Goal: Task Accomplishment & Management: Manage account settings

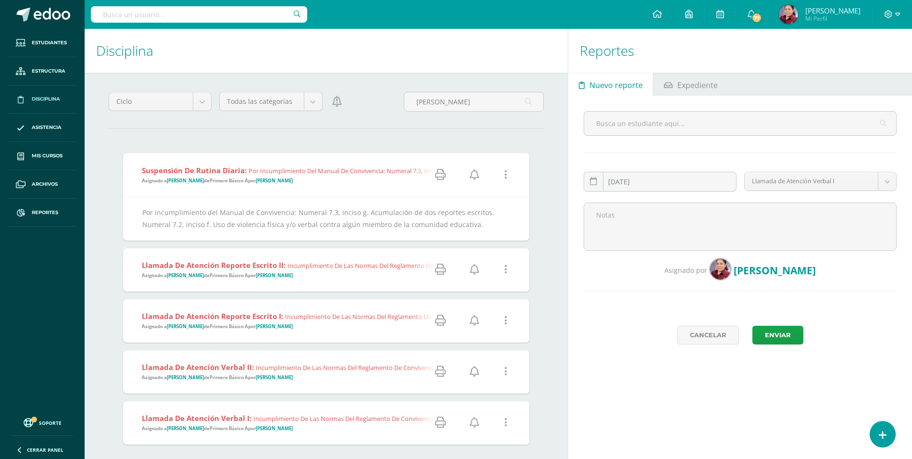
click at [104, 14] on input "text" at bounding box center [199, 14] width 216 height 16
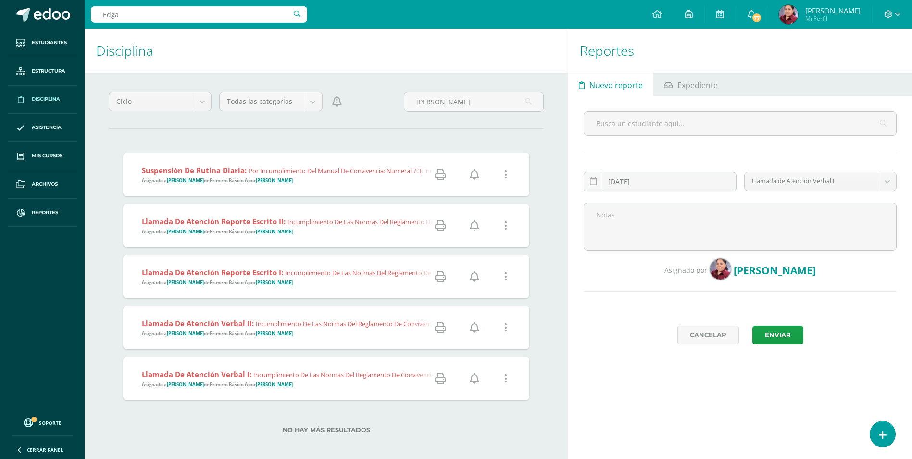
type input "Edgar"
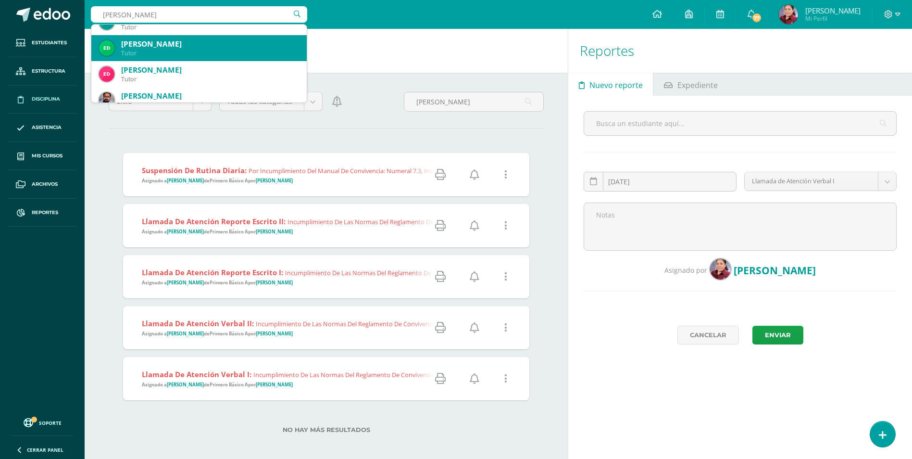
scroll to position [144, 0]
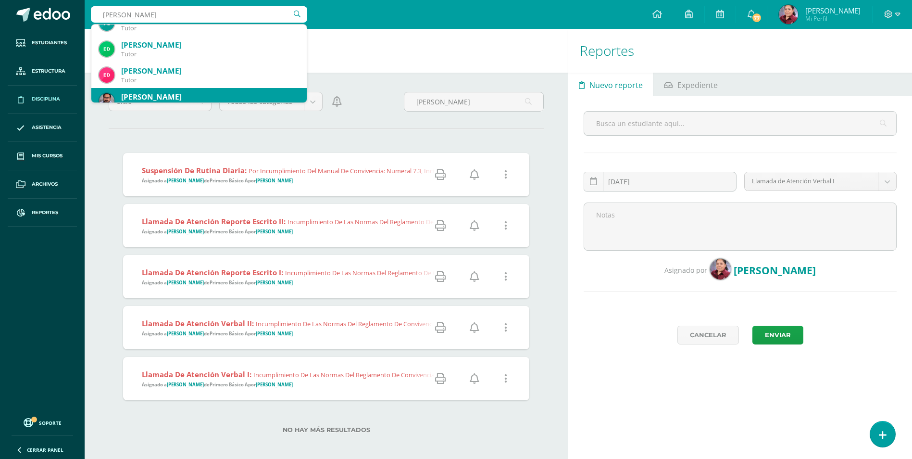
click at [155, 94] on div "Edgar De León" at bounding box center [210, 97] width 178 height 10
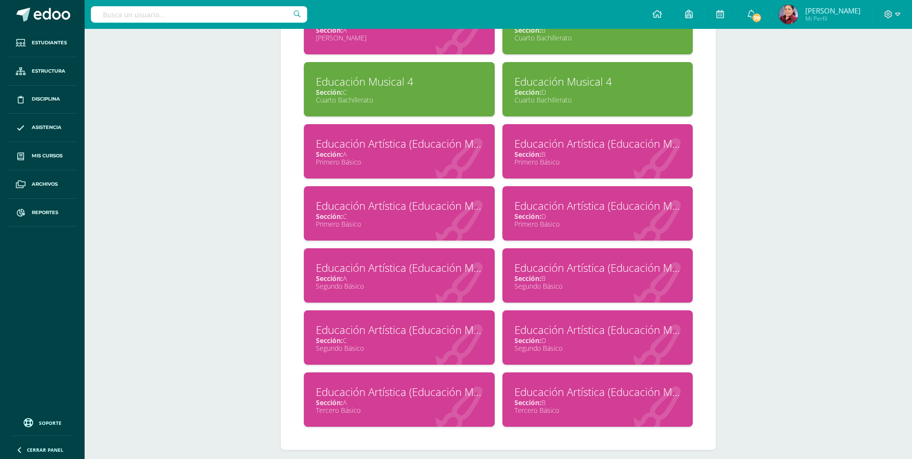
scroll to position [678, 0]
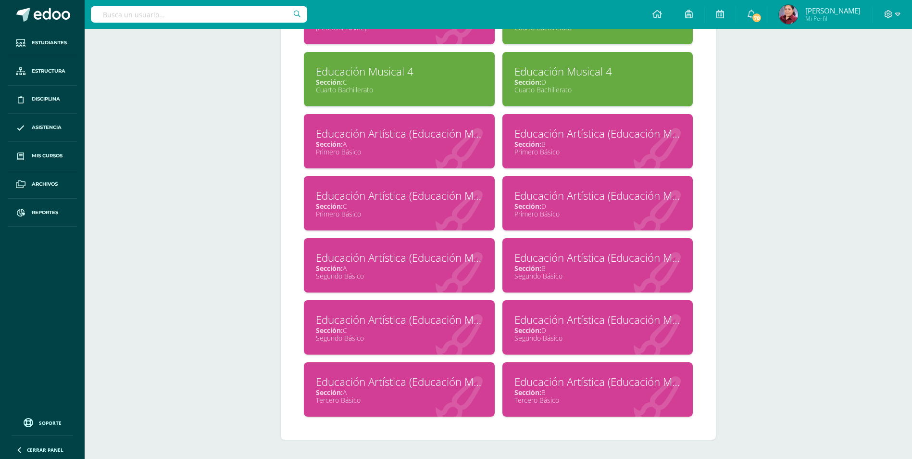
click at [532, 275] on div "Segundo Básico" at bounding box center [598, 275] width 167 height 9
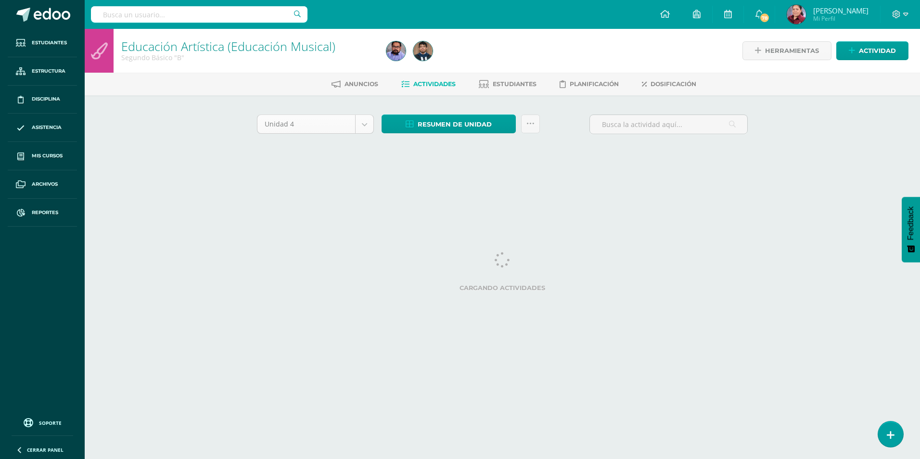
click at [360, 121] on body "Estudiantes Estructura Disciplina Asistencia Mis cursos Archivos Reportes Sopor…" at bounding box center [460, 89] width 920 height 179
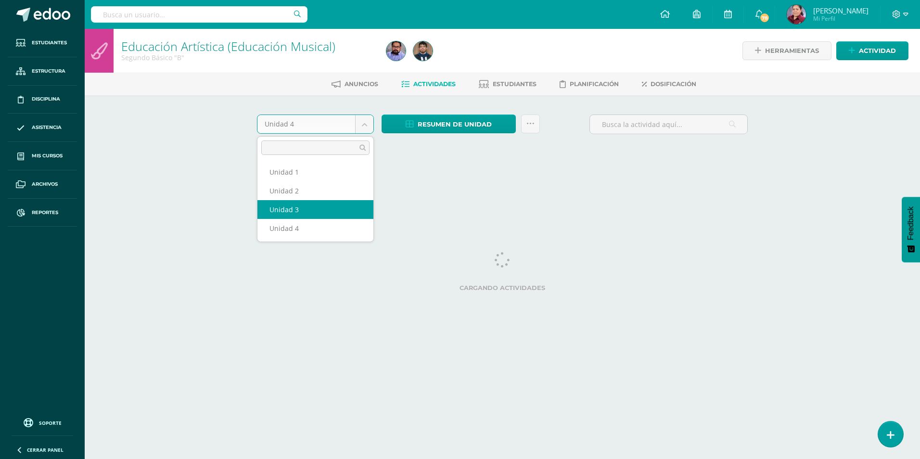
select select "Unidad 3"
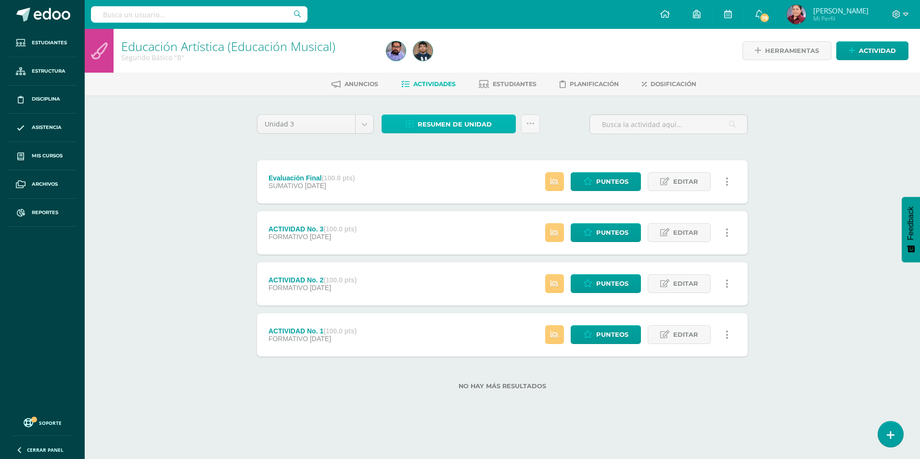
click at [461, 116] on span "Resumen de unidad" at bounding box center [455, 124] width 74 height 18
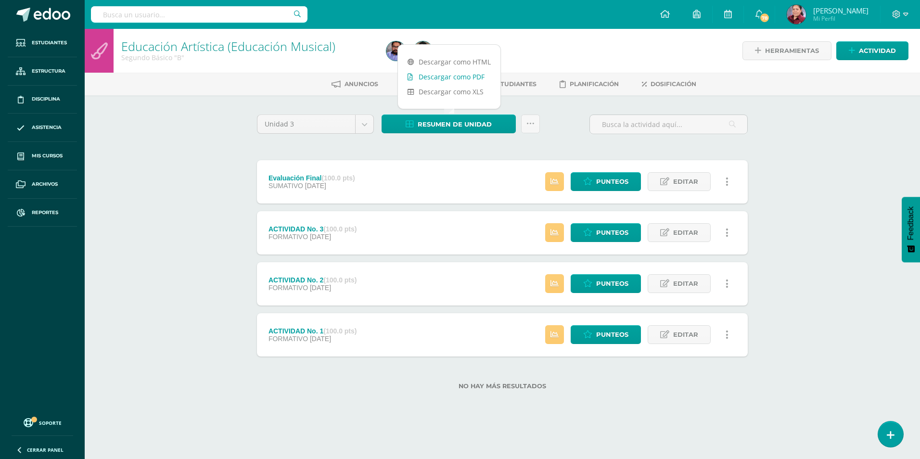
click at [458, 74] on link "Descargar como PDF" at bounding box center [449, 76] width 102 height 15
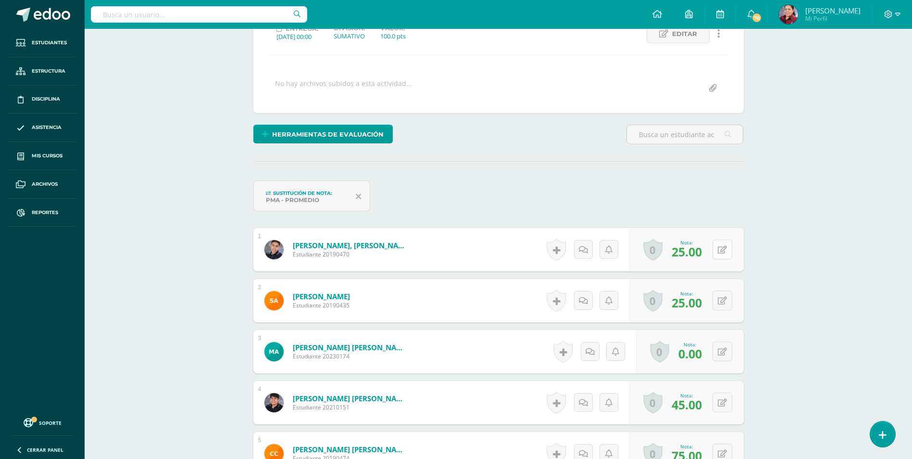
scroll to position [145, 0]
click at [718, 250] on div "0 Logros Logros obtenidos Aún no hay logros agregados Nota: 25.00" at bounding box center [687, 249] width 114 height 43
click at [720, 249] on button at bounding box center [729, 249] width 20 height 20
type input "92"
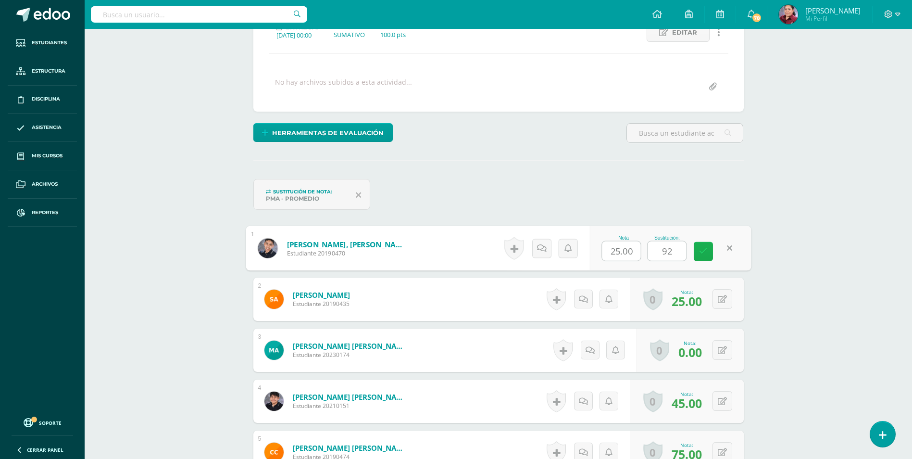
scroll to position [147, 0]
click at [702, 252] on icon at bounding box center [703, 251] width 9 height 8
click at [725, 394] on button at bounding box center [723, 401] width 20 height 20
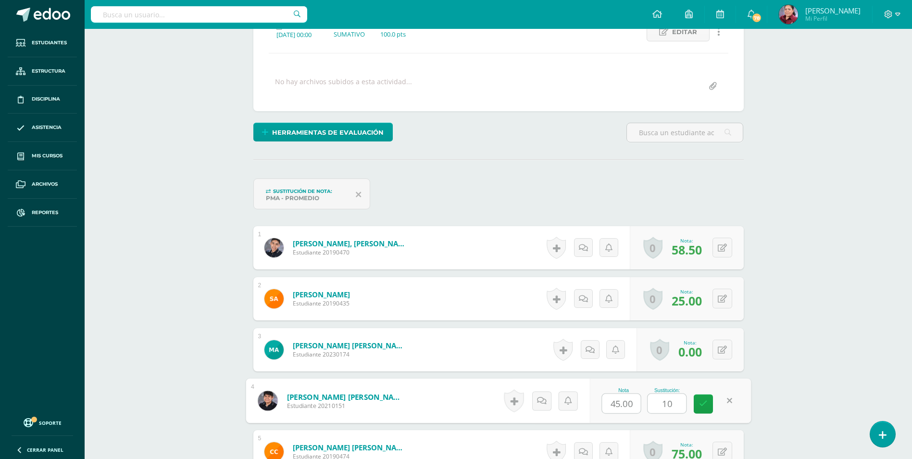
type input "100"
click at [703, 404] on icon at bounding box center [703, 404] width 9 height 8
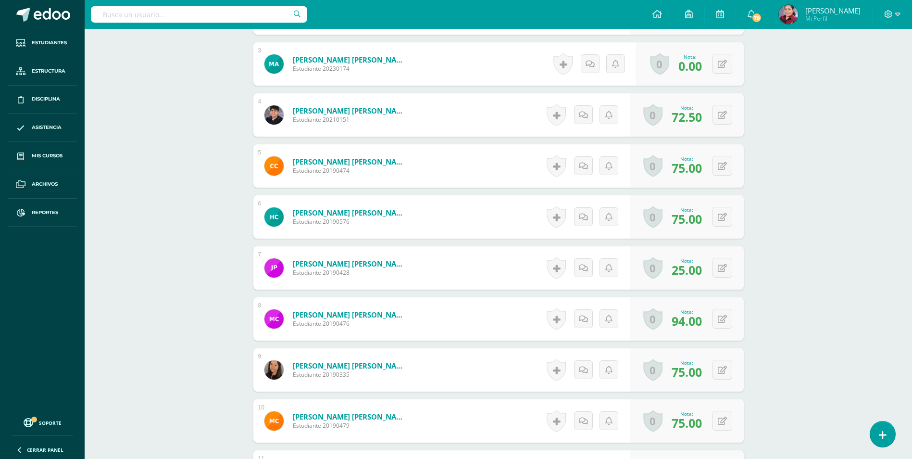
scroll to position [433, 0]
click at [721, 274] on button at bounding box center [729, 267] width 20 height 20
type input "71"
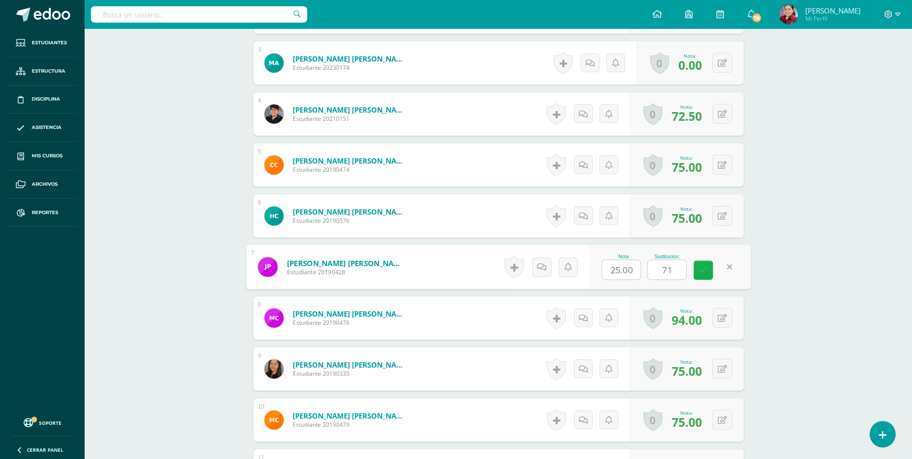
click at [699, 265] on link at bounding box center [703, 270] width 19 height 19
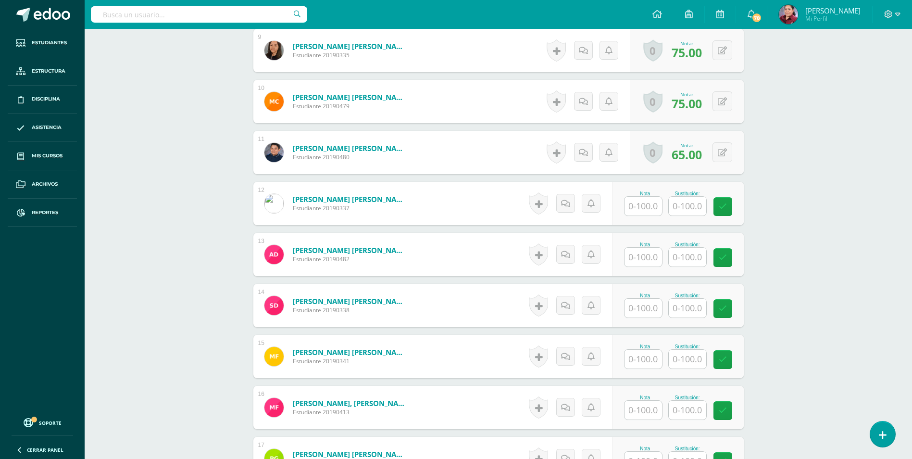
scroll to position [759, 0]
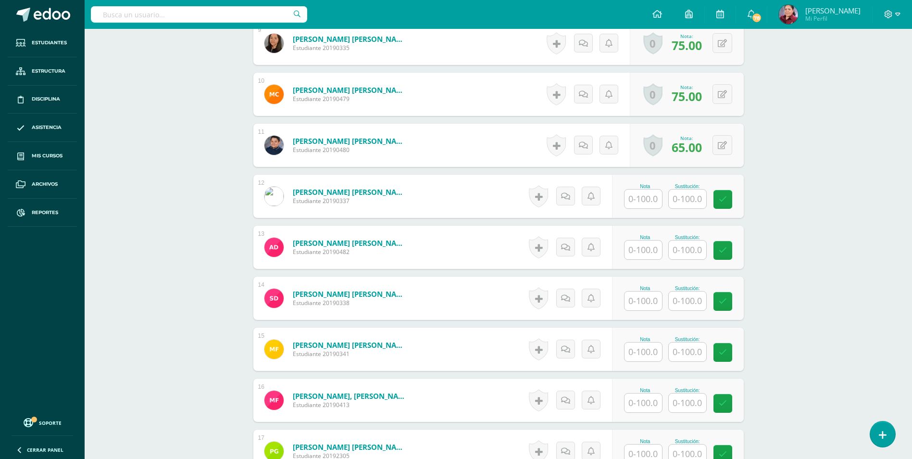
click at [645, 303] on input "text" at bounding box center [644, 300] width 38 height 19
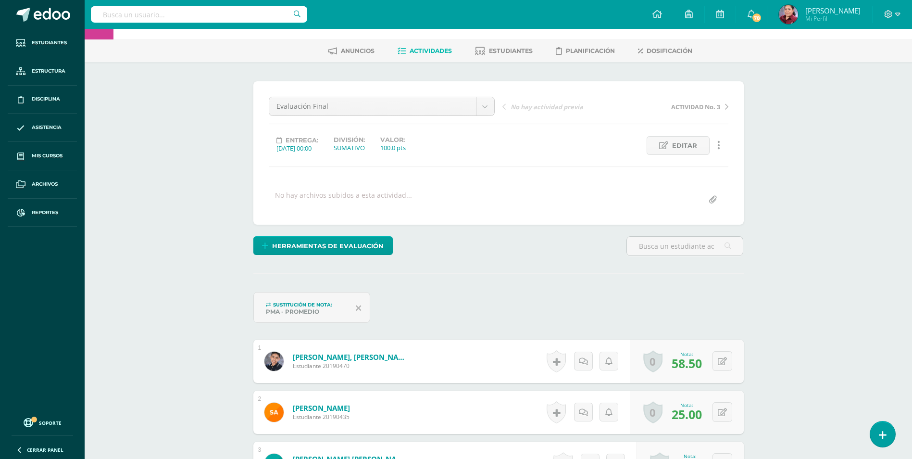
scroll to position [0, 0]
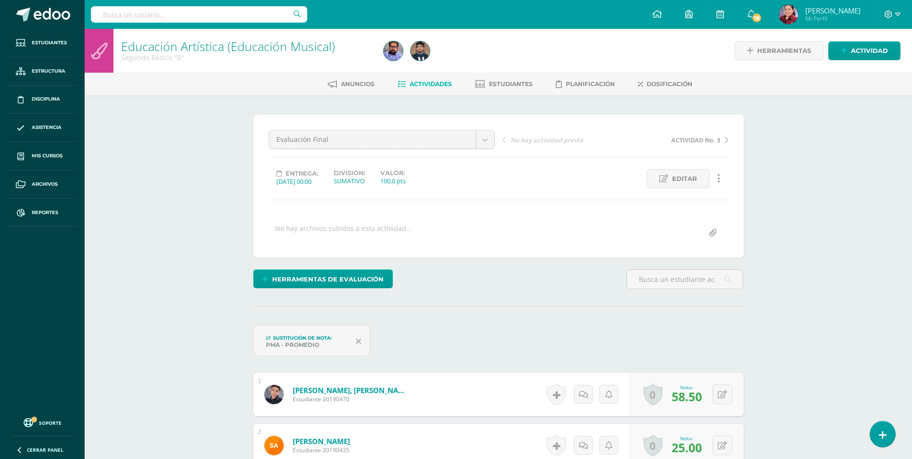
click at [158, 45] on link "Educación Artística (Educación Musical)" at bounding box center [228, 46] width 214 height 16
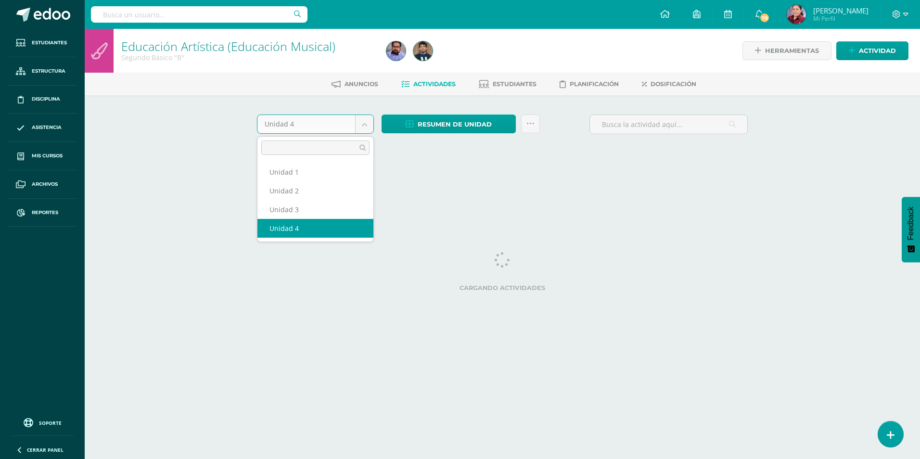
click at [370, 119] on body "Estudiantes Estructura Disciplina Asistencia Mis cursos Archivos Reportes Sopor…" at bounding box center [460, 89] width 920 height 179
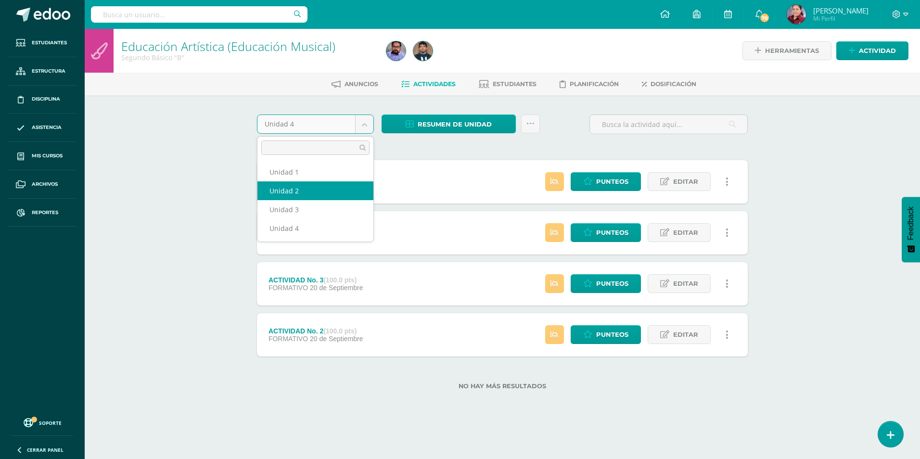
select select "Unidad 2"
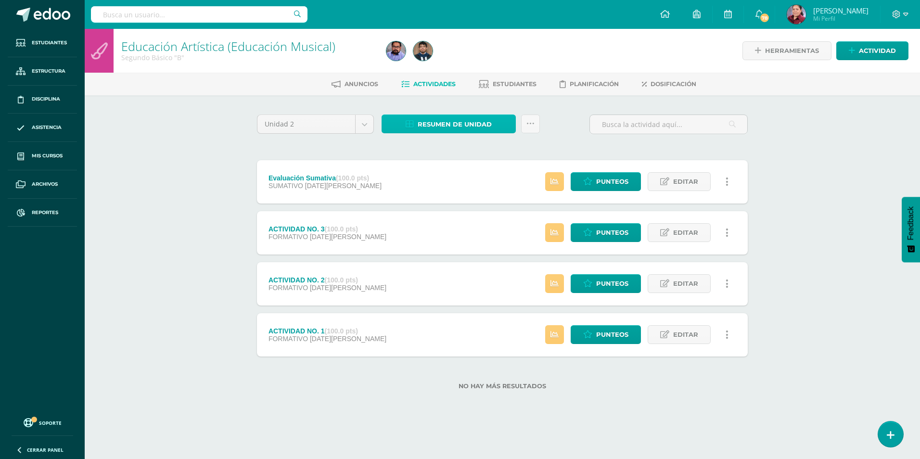
click at [449, 123] on span "Resumen de unidad" at bounding box center [455, 124] width 74 height 18
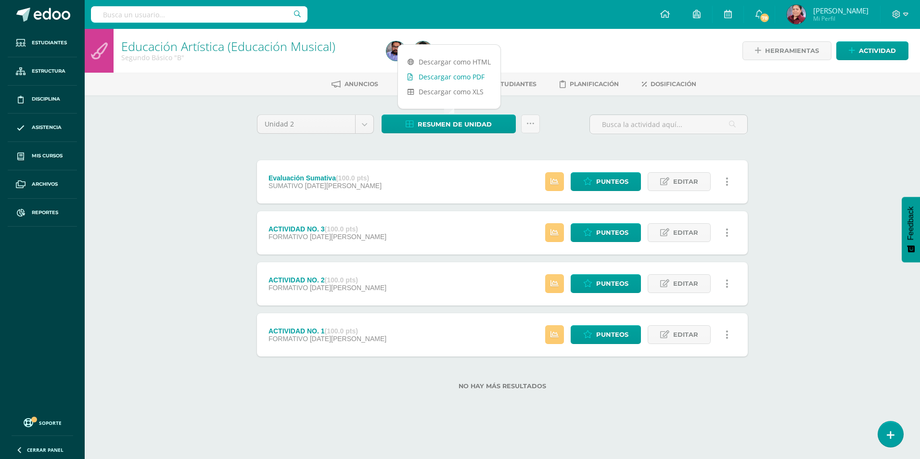
click at [453, 77] on link "Descargar como PDF" at bounding box center [449, 76] width 102 height 15
click at [459, 74] on link "Descargar como PDF" at bounding box center [449, 76] width 102 height 15
click at [43, 204] on link "Reportes" at bounding box center [42, 213] width 69 height 28
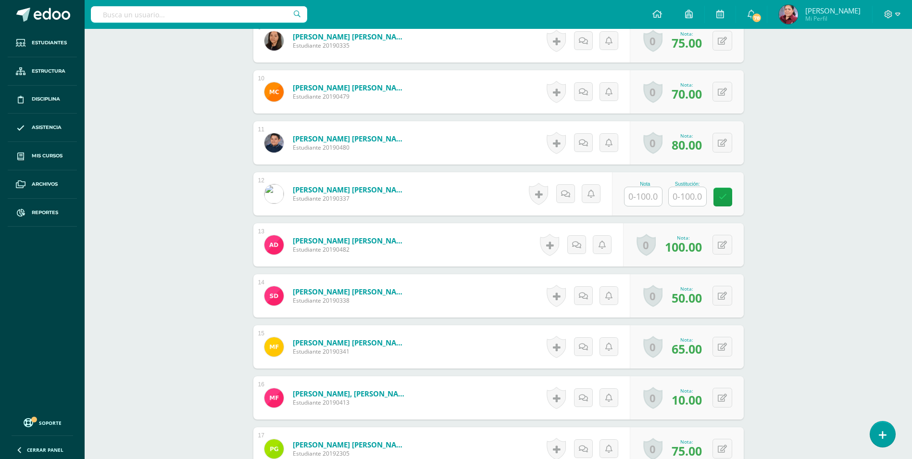
scroll to position [762, 0]
click at [727, 290] on button at bounding box center [723, 295] width 20 height 20
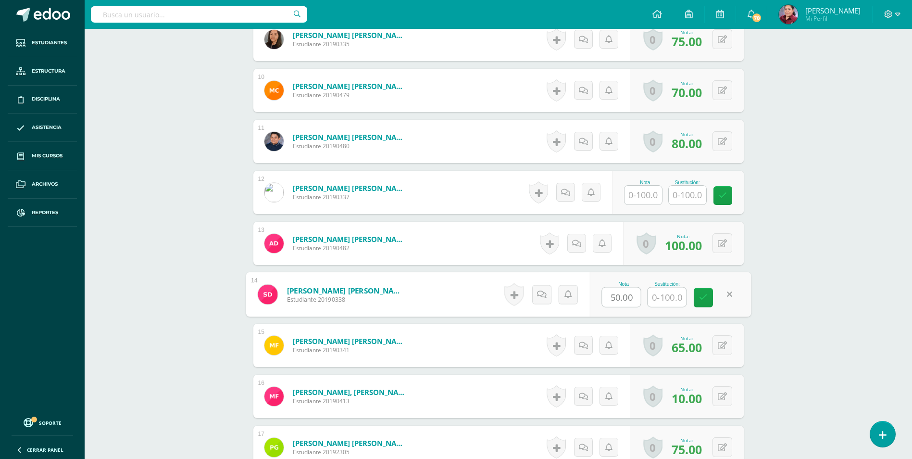
scroll to position [763, 0]
type input "92"
click at [702, 295] on icon at bounding box center [703, 297] width 9 height 8
click at [684, 193] on input "text" at bounding box center [688, 194] width 38 height 19
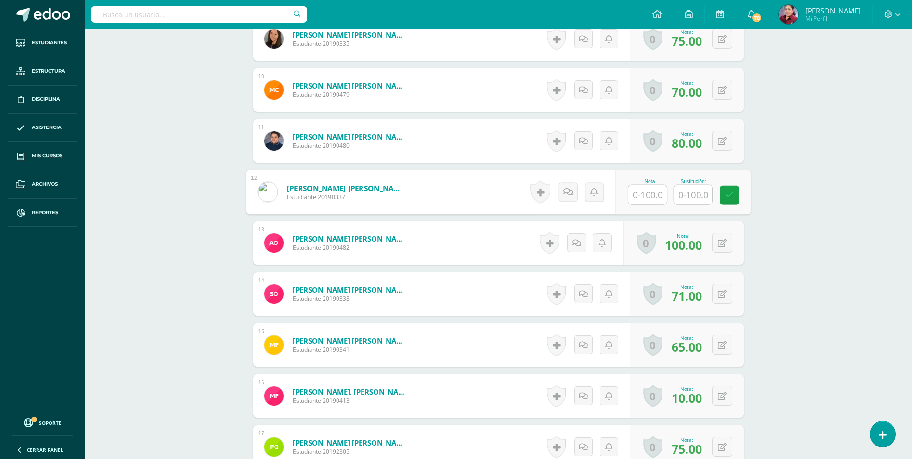
click at [652, 188] on input "text" at bounding box center [648, 194] width 38 height 19
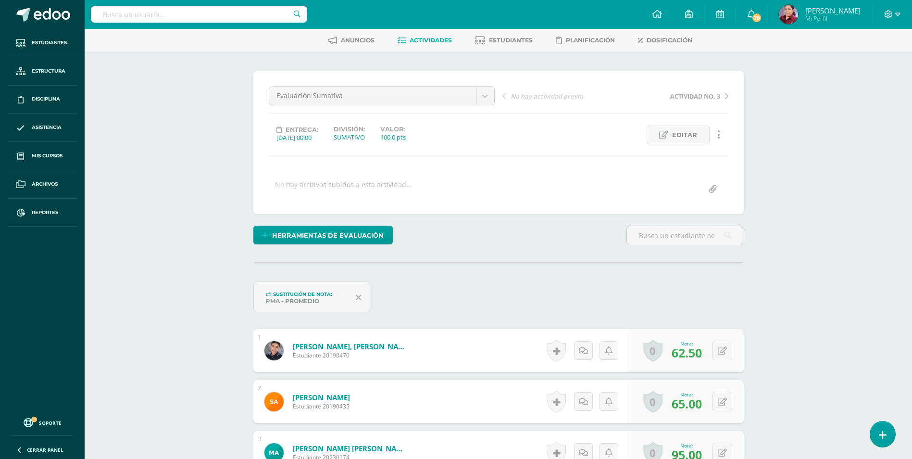
scroll to position [0, 0]
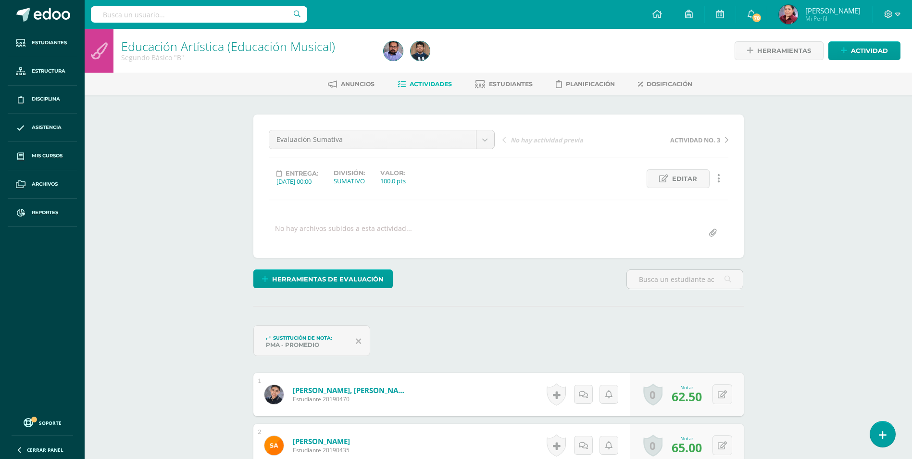
click at [161, 51] on link "Educación Artística (Educación Musical)" at bounding box center [228, 46] width 214 height 16
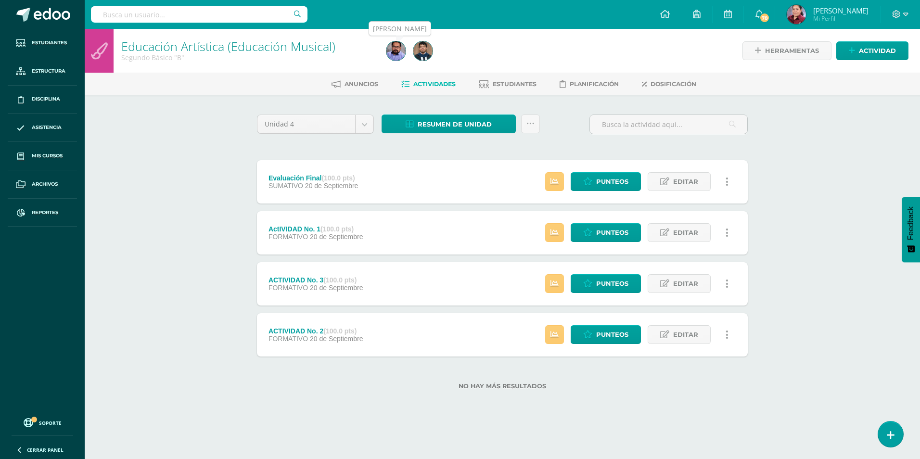
click at [394, 49] on img at bounding box center [395, 50] width 19 height 19
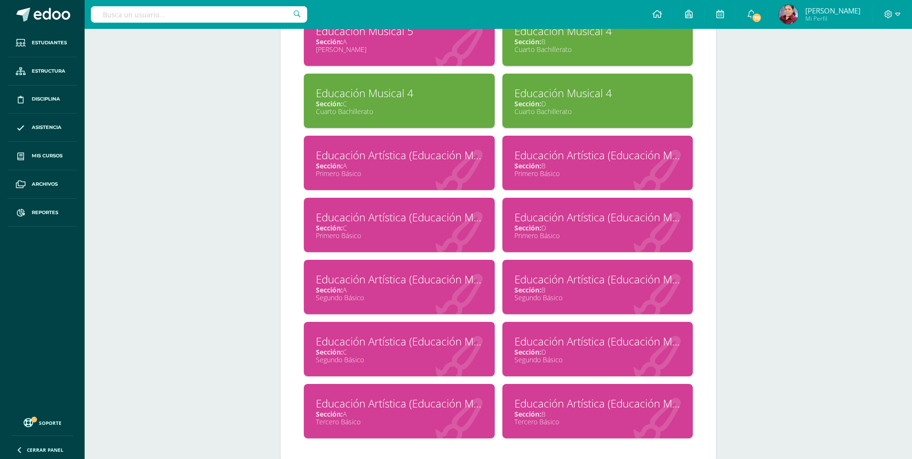
scroll to position [673, 0]
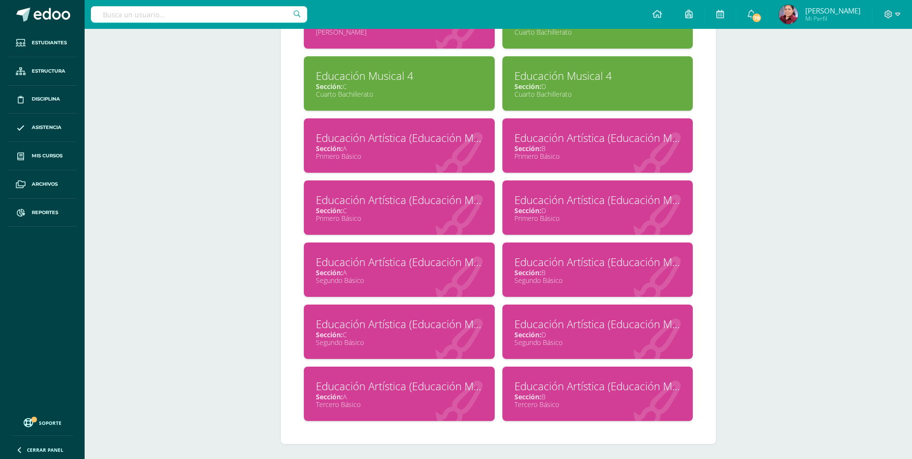
click at [540, 341] on div "Segundo Básico" at bounding box center [598, 342] width 167 height 9
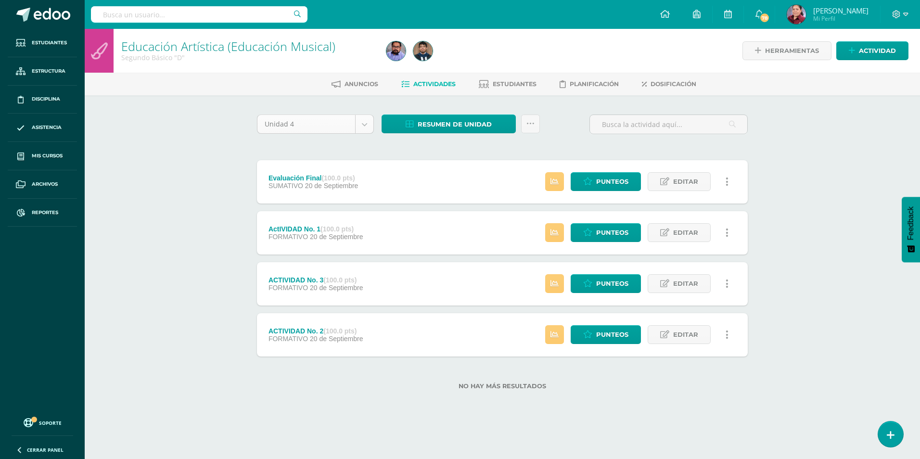
click at [363, 125] on body "Estudiantes Estructura Disciplina Asistencia Mis cursos Archivos Reportes Sopor…" at bounding box center [460, 210] width 920 height 420
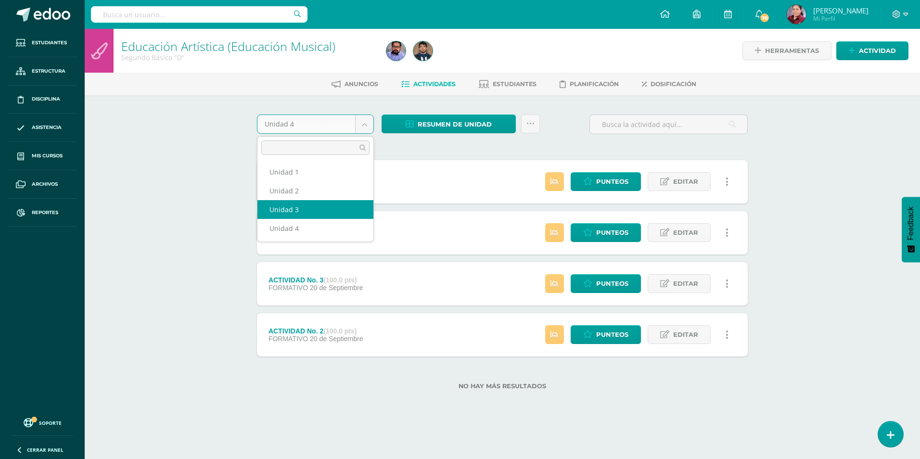
select select "Unidad 3"
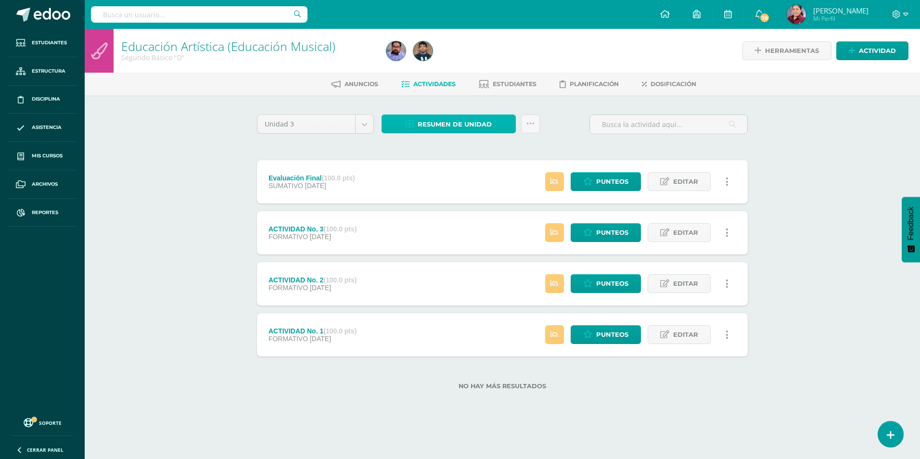
click at [442, 120] on span "Resumen de unidad" at bounding box center [455, 124] width 74 height 18
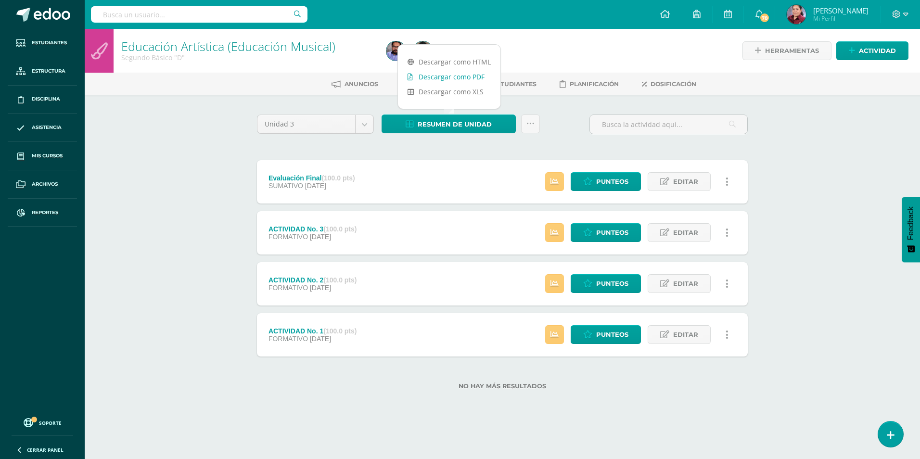
click at [460, 78] on link "Descargar como PDF" at bounding box center [449, 76] width 102 height 15
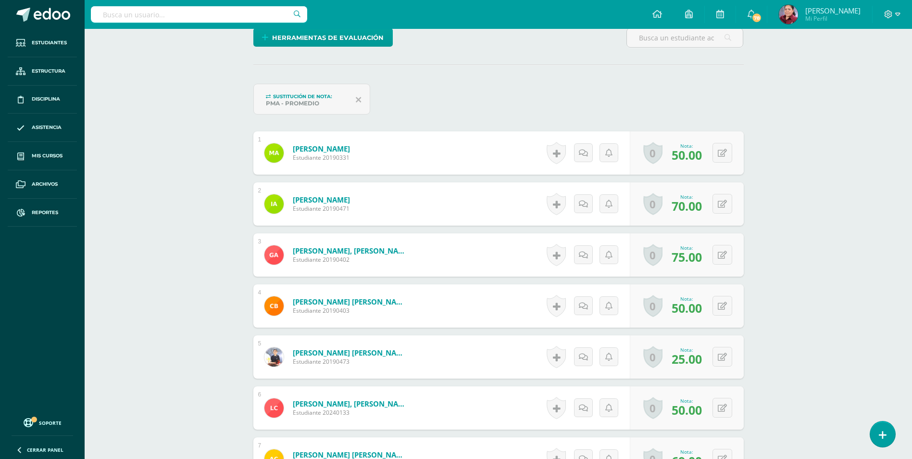
scroll to position [242, 0]
click at [723, 201] on button at bounding box center [723, 203] width 20 height 20
click at [665, 202] on input "text" at bounding box center [667, 206] width 38 height 19
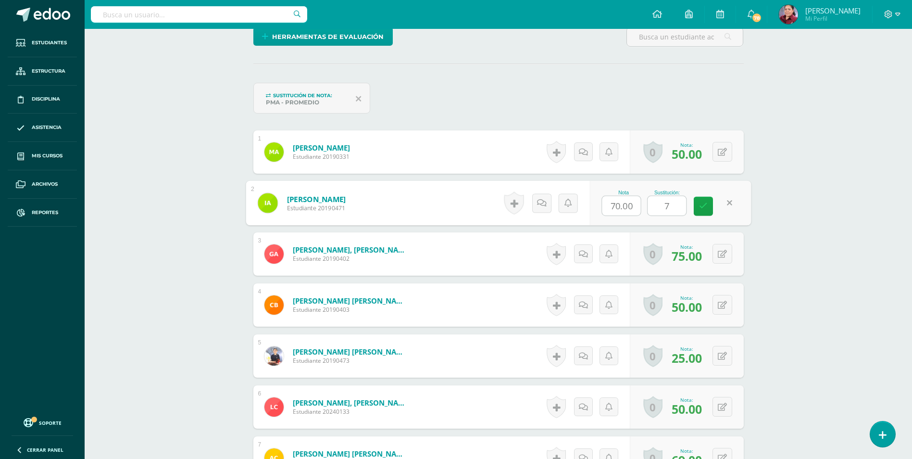
type input "77"
click at [703, 204] on icon at bounding box center [703, 206] width 9 height 8
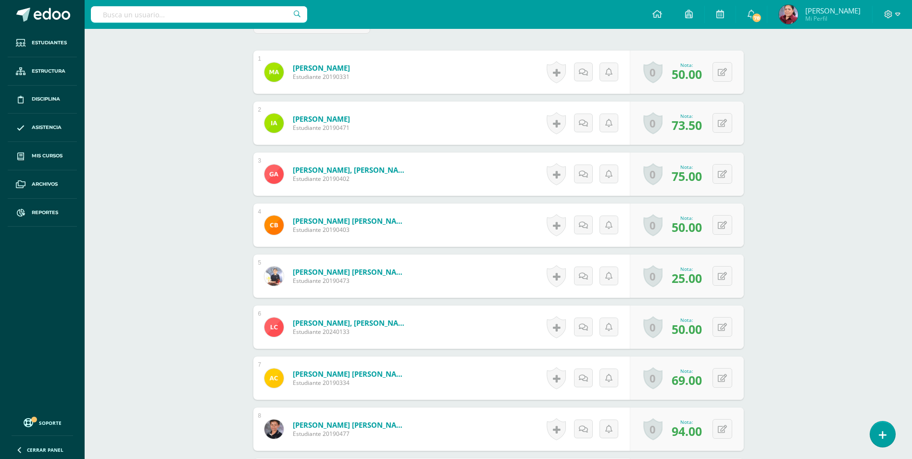
scroll to position [339, 0]
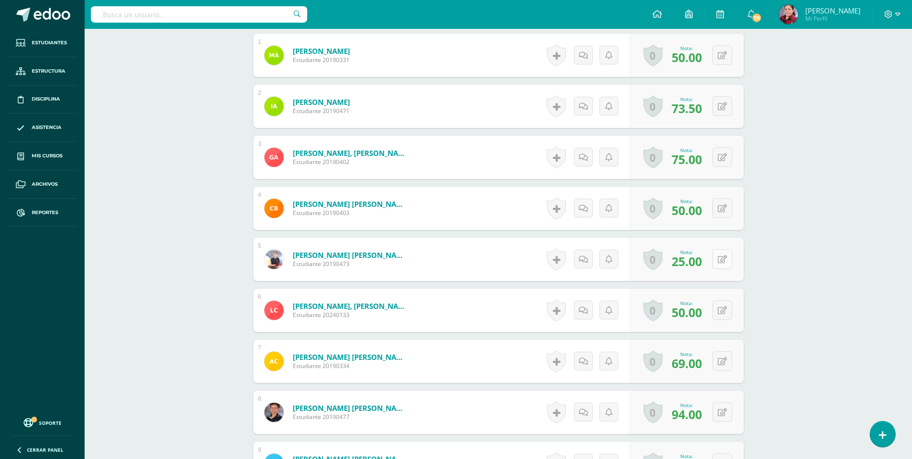
click at [722, 256] on button at bounding box center [723, 259] width 20 height 20
click at [666, 264] on input "text" at bounding box center [667, 261] width 38 height 19
type input "100"
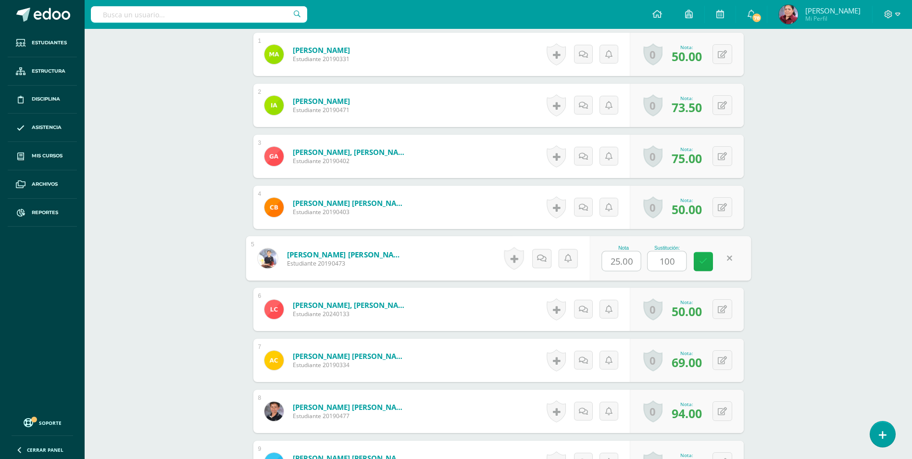
click at [700, 260] on icon at bounding box center [703, 261] width 9 height 8
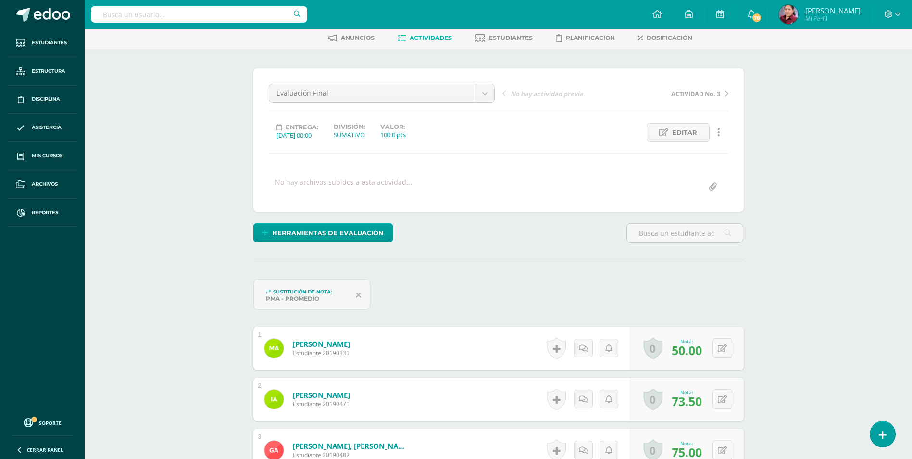
scroll to position [0, 0]
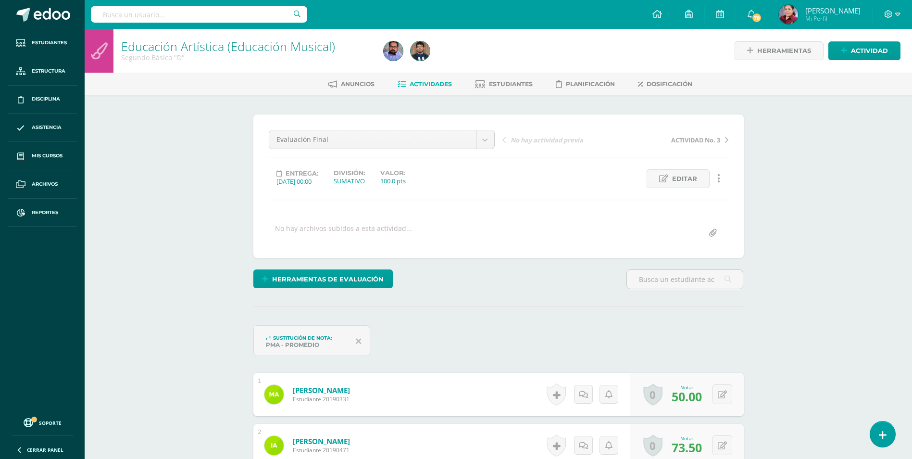
click at [211, 43] on link "Educación Artística (Educación Musical)" at bounding box center [228, 46] width 214 height 16
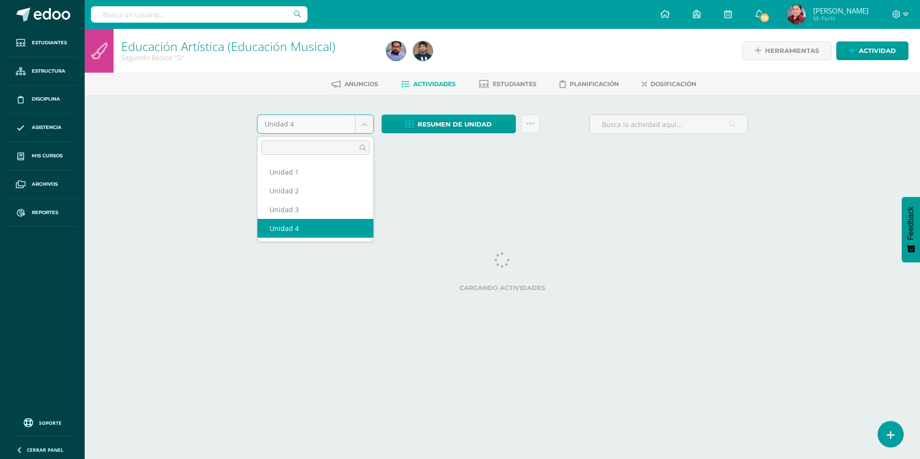
click at [357, 121] on body "Estudiantes Estructura Disciplina Asistencia Mis cursos Archivos Reportes Sopor…" at bounding box center [460, 89] width 920 height 179
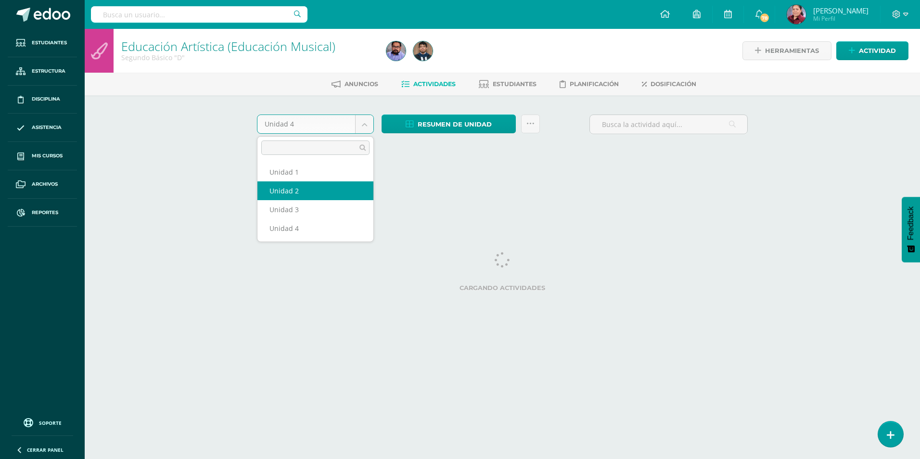
select select "Unidad 2"
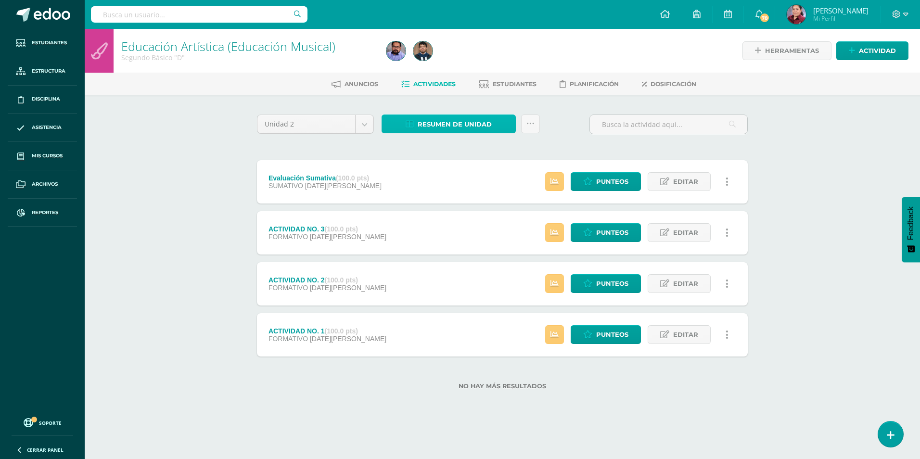
click at [436, 124] on span "Resumen de unidad" at bounding box center [455, 124] width 74 height 18
click at [440, 124] on span "Resumen de unidad" at bounding box center [455, 124] width 74 height 18
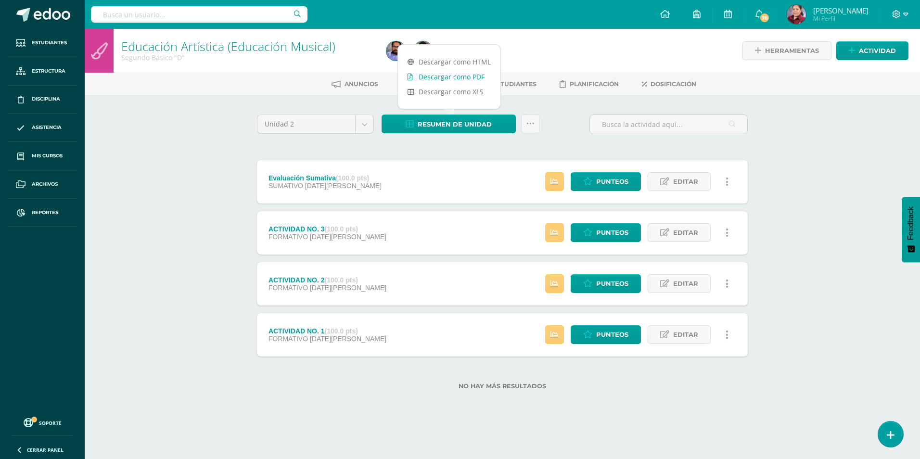
click at [465, 72] on link "Descargar como PDF" at bounding box center [449, 76] width 102 height 15
click at [563, 133] on div "Unidad 2 Unidad 1 Unidad 2 Unidad 3 Unidad 4 Resumen de unidad Subir actividade…" at bounding box center [502, 127] width 498 height 27
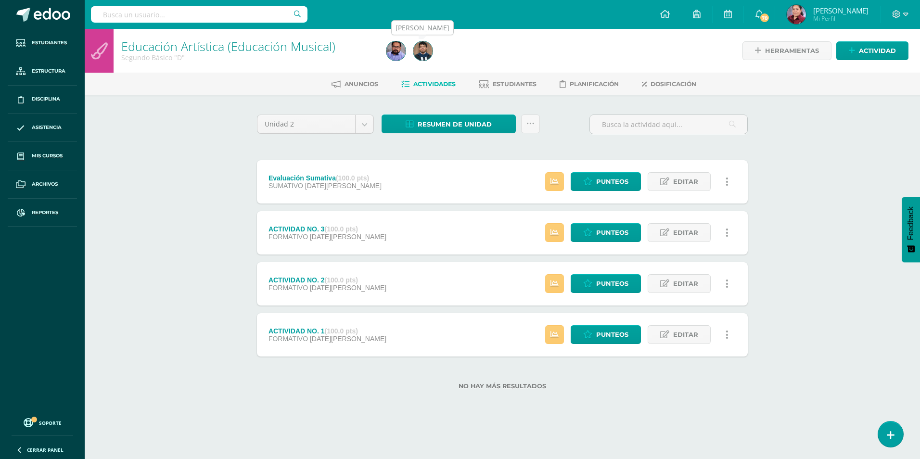
click at [420, 50] on img at bounding box center [422, 50] width 19 height 19
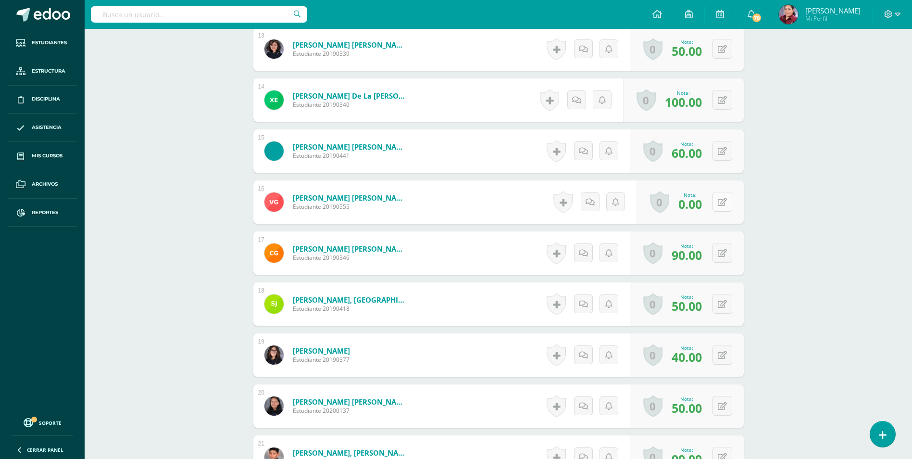
scroll to position [958, 0]
click at [726, 204] on icon at bounding box center [729, 201] width 10 height 8
click at [623, 200] on input "0.00" at bounding box center [621, 204] width 38 height 19
click at [806, 211] on div "Educación Artística (Educación Musical) Segundo Básico "D" Herramientas Detalle…" at bounding box center [499, 339] width 828 height 2537
click at [725, 199] on icon at bounding box center [729, 201] width 10 height 8
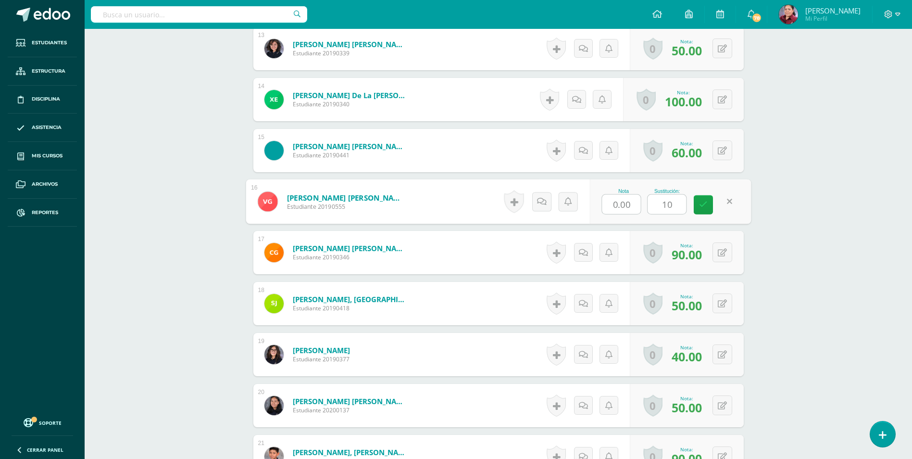
type input "100"
click at [705, 206] on icon at bounding box center [703, 205] width 9 height 8
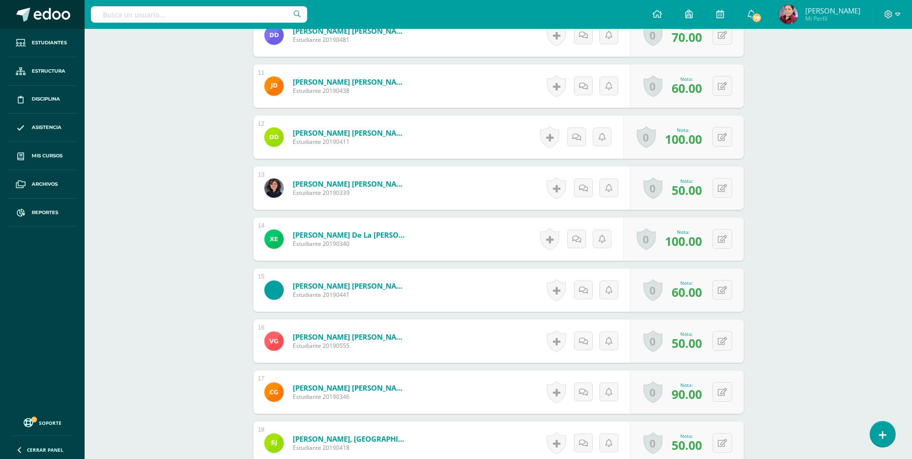
scroll to position [819, 0]
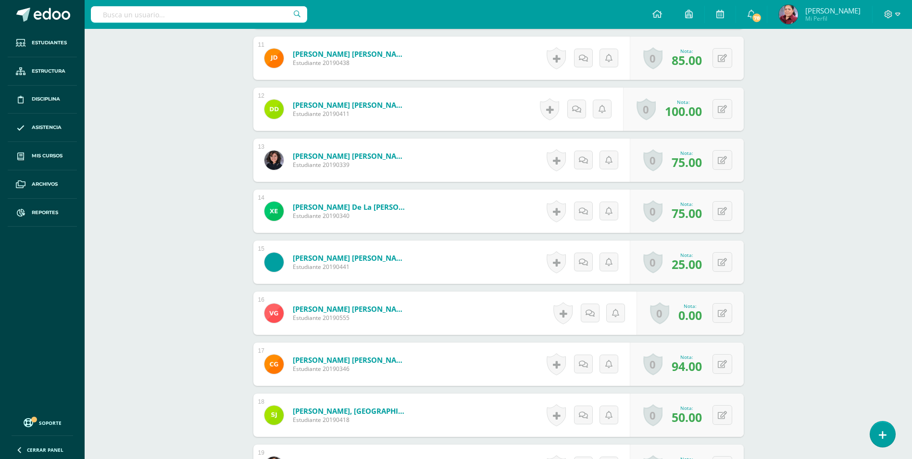
scroll to position [808, 0]
click at [731, 314] on button at bounding box center [729, 313] width 20 height 20
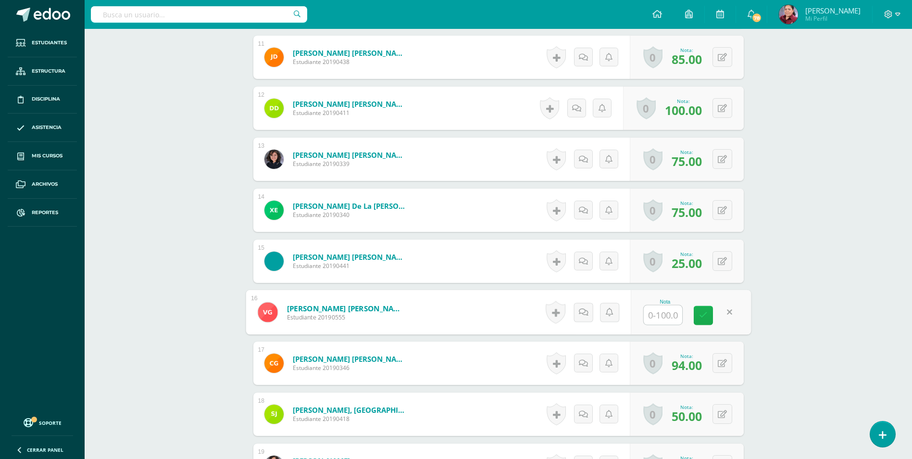
click at [703, 314] on icon at bounding box center [703, 315] width 9 height 8
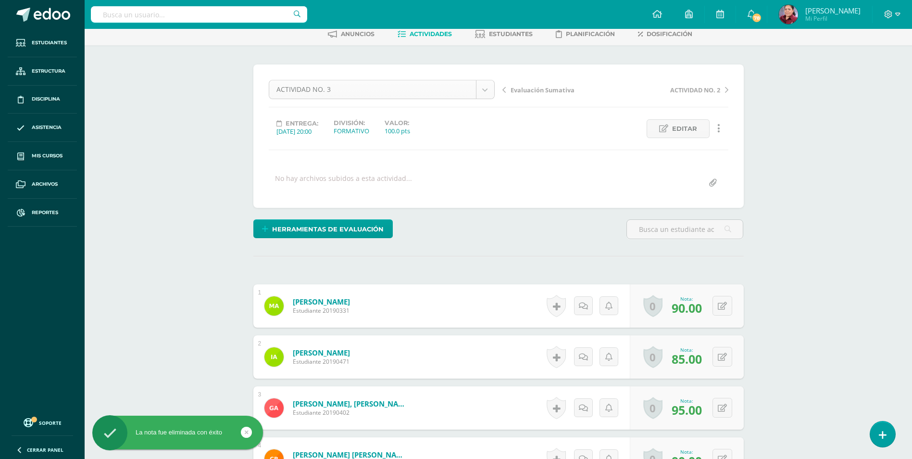
scroll to position [0, 0]
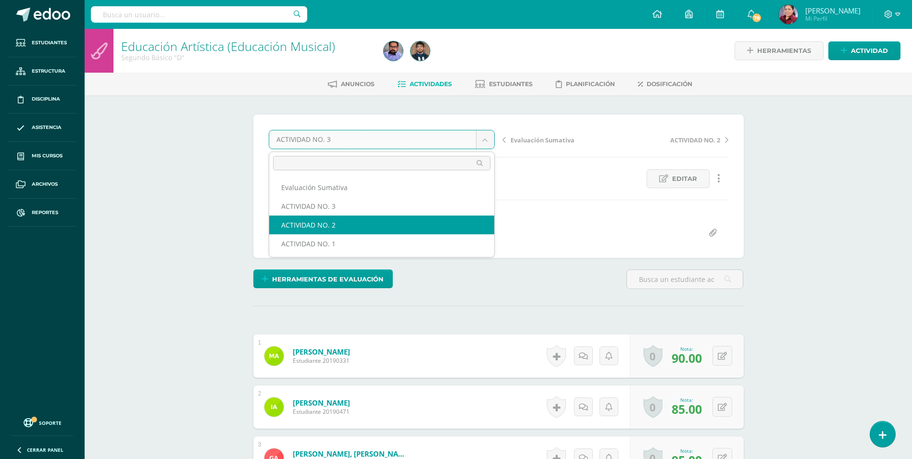
select select "/dashboard/teacher/grade-activity/220143/"
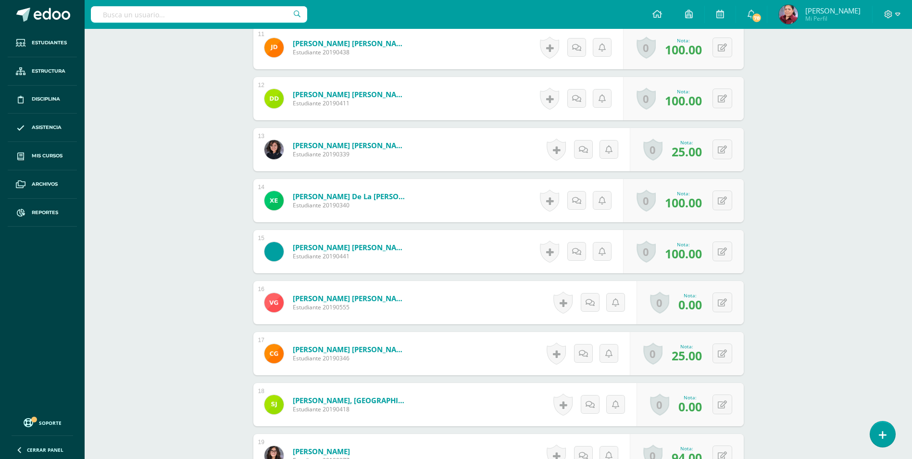
scroll to position [821, 0]
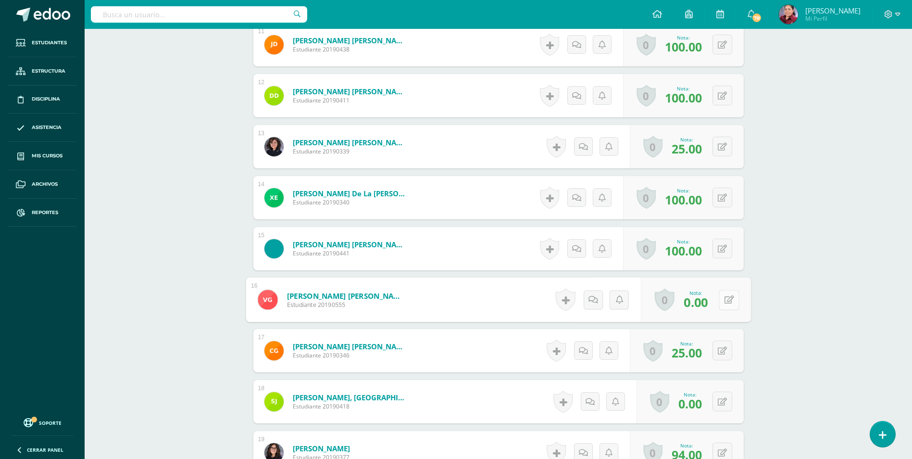
click at [725, 297] on icon at bounding box center [729, 299] width 10 height 8
click at [682, 295] on input "text" at bounding box center [663, 301] width 38 height 19
click at [694, 304] on link at bounding box center [703, 302] width 19 height 19
click at [699, 303] on icon at bounding box center [703, 302] width 9 height 8
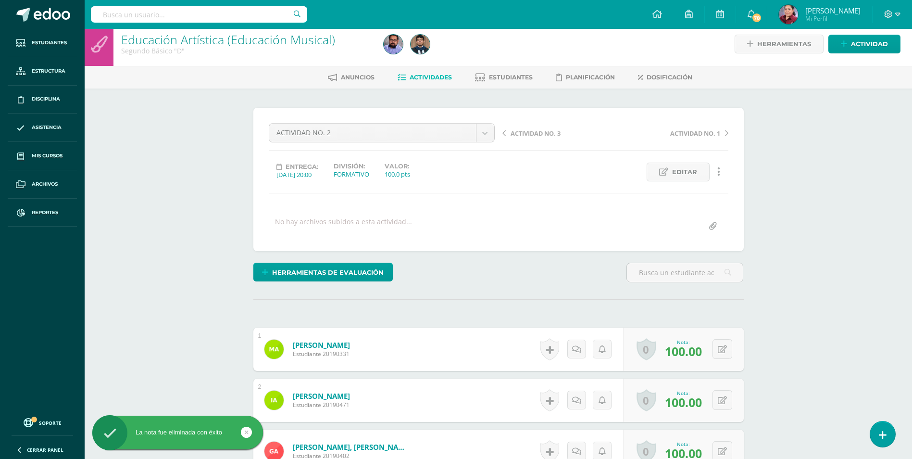
scroll to position [4, 0]
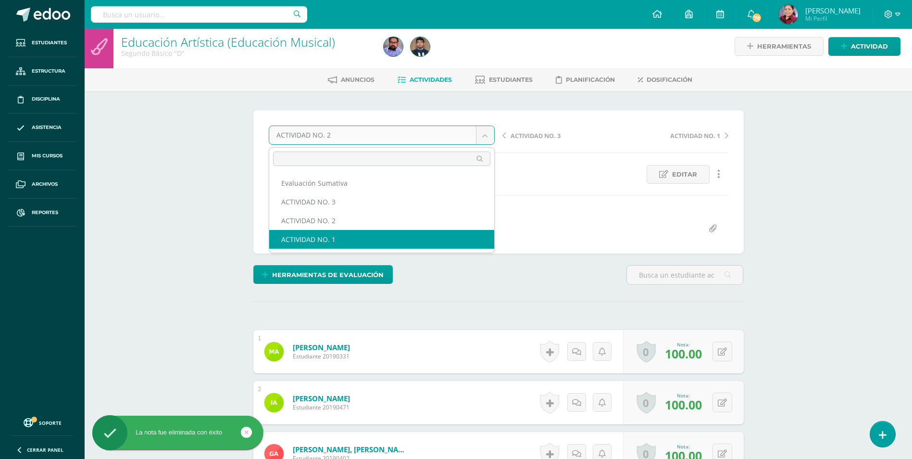
select select "/dashboard/teacher/grade-activity/220123/"
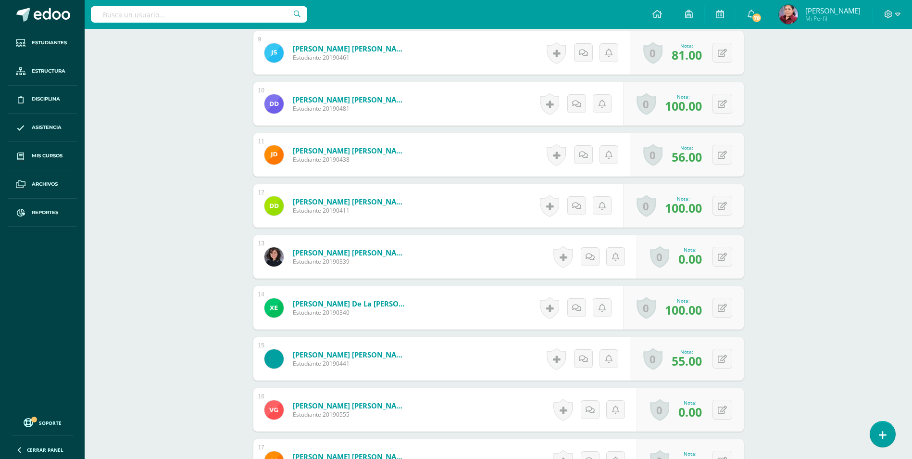
scroll to position [773, 0]
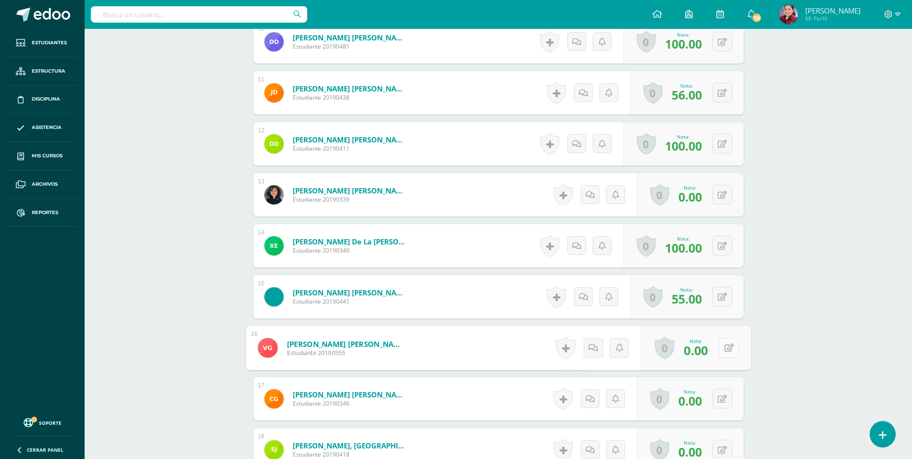
click at [723, 351] on button at bounding box center [729, 348] width 20 height 20
click at [706, 346] on icon at bounding box center [703, 350] width 9 height 8
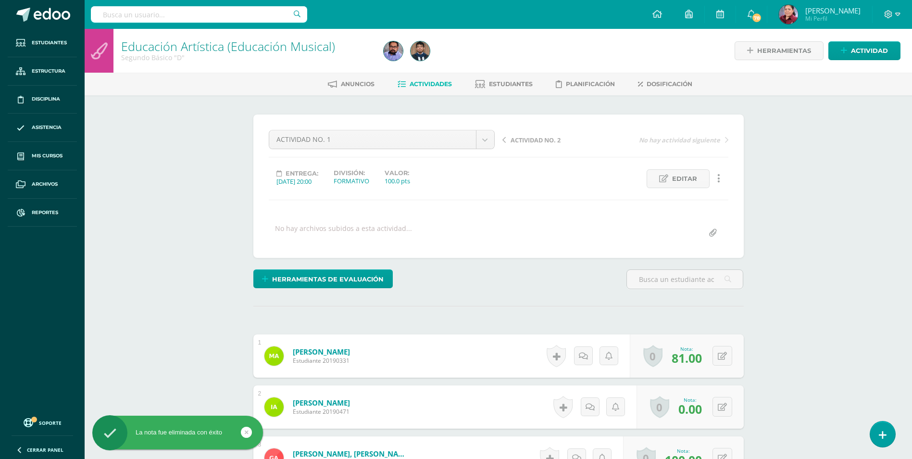
scroll to position [0, 0]
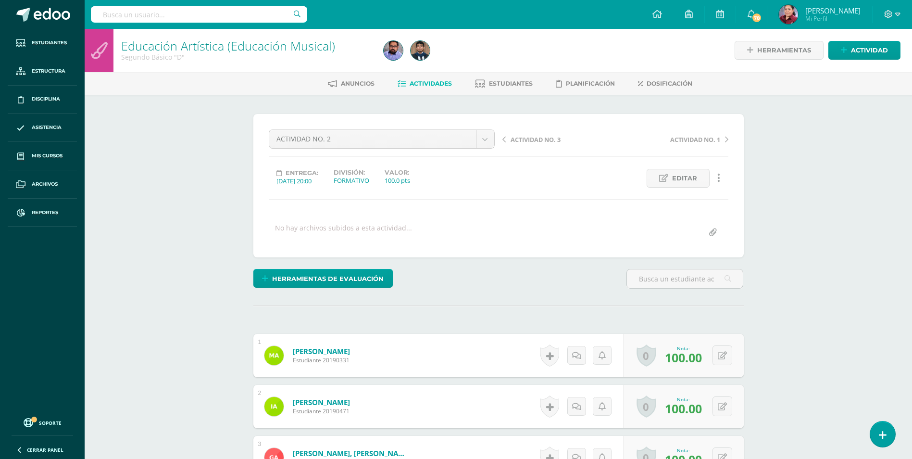
scroll to position [1, 0]
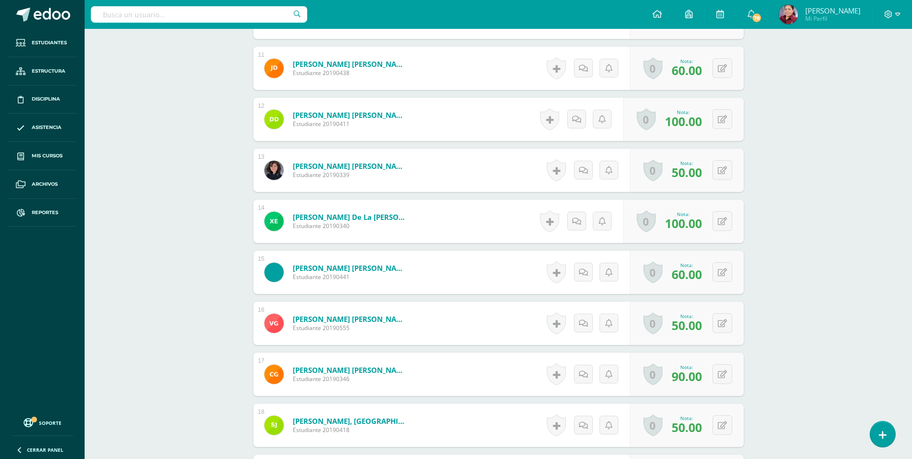
scroll to position [835, 0]
click at [718, 321] on div "0 [GEOGRAPHIC_DATA] Logros obtenidos Aún no hay logros agregados Nota: 50.00" at bounding box center [687, 324] width 114 height 43
click at [732, 322] on icon at bounding box center [729, 323] width 10 height 8
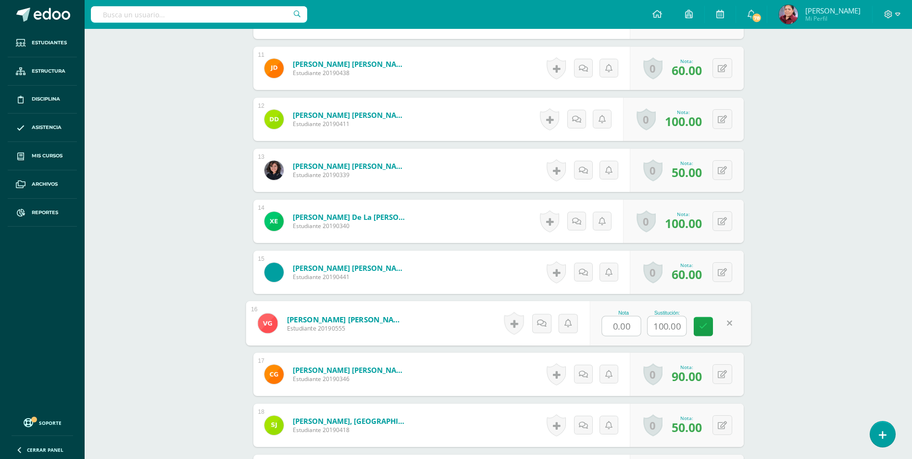
click at [637, 330] on input "0.00" at bounding box center [621, 325] width 38 height 19
click at [700, 331] on link at bounding box center [703, 326] width 19 height 19
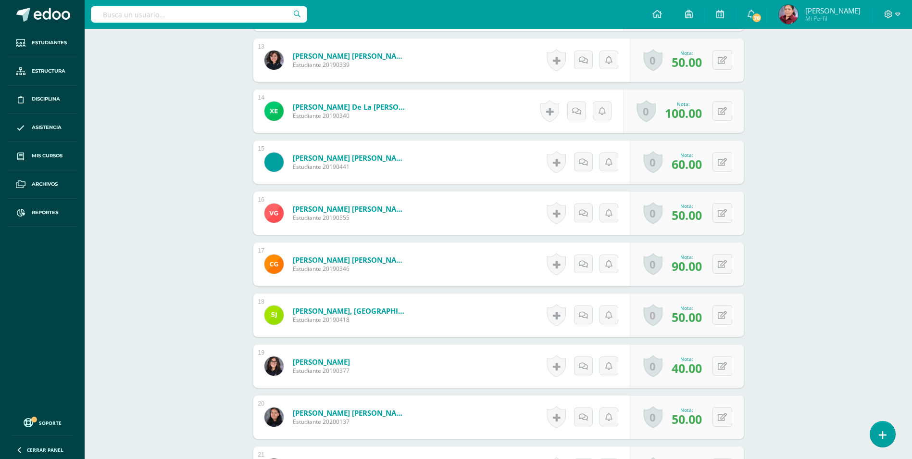
scroll to position [980, 0]
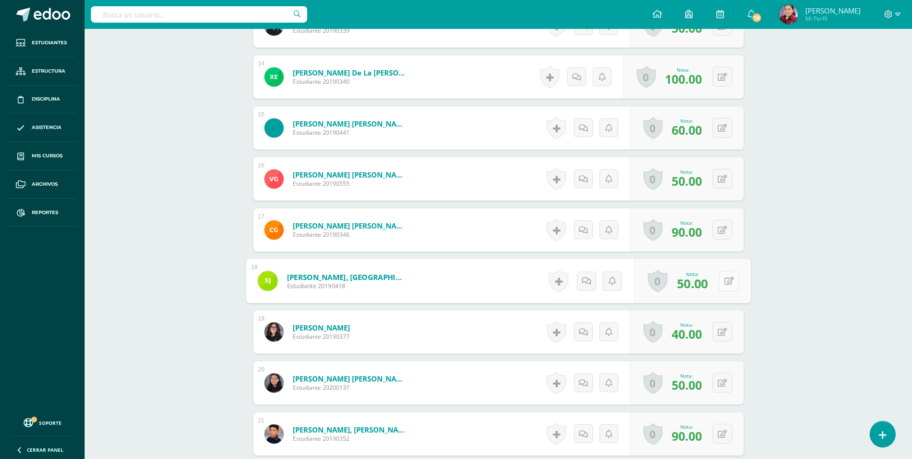
click at [716, 283] on div "0 Logros Logros obtenidos Aún no hay logros agregados Nota: 50.00" at bounding box center [692, 281] width 117 height 45
click at [725, 282] on icon at bounding box center [729, 281] width 10 height 8
type input "98"
click at [703, 280] on icon at bounding box center [703, 284] width 9 height 8
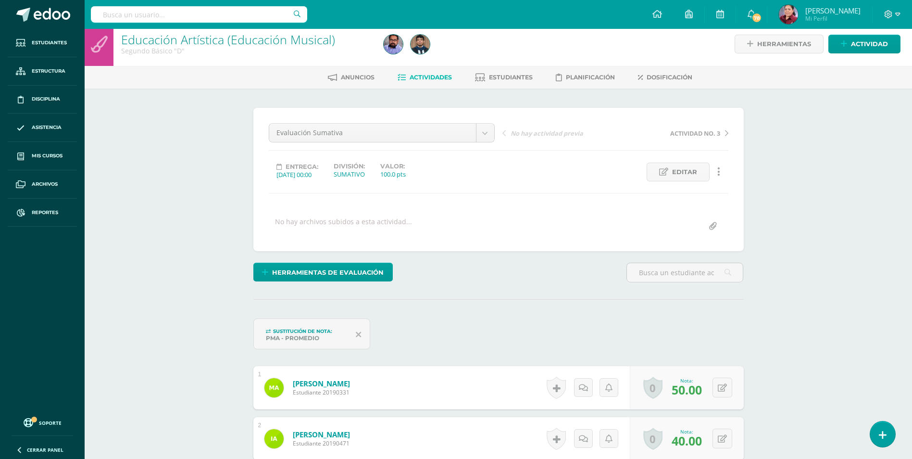
scroll to position [0, 0]
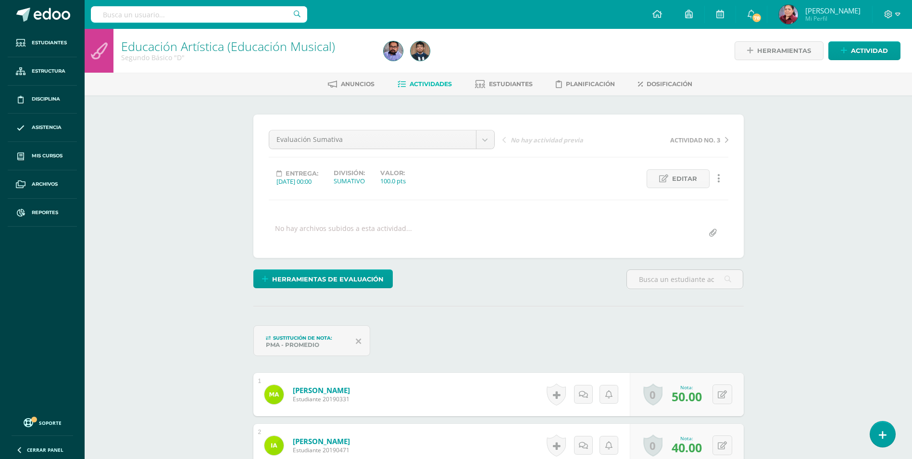
click at [176, 41] on link "Educación Artística (Educación Musical)" at bounding box center [228, 46] width 214 height 16
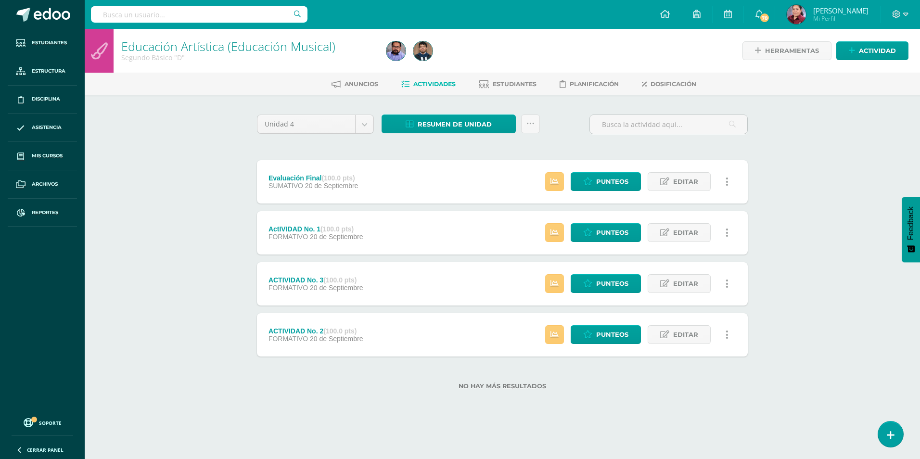
click at [308, 48] on link "Educación Artística (Educación Musical)" at bounding box center [228, 46] width 214 height 16
drag, startPoint x: 382, startPoint y: 53, endPoint x: 388, endPoint y: 52, distance: 5.9
click at [383, 53] on div at bounding box center [395, 51] width 27 height 44
click at [388, 52] on img at bounding box center [395, 50] width 19 height 19
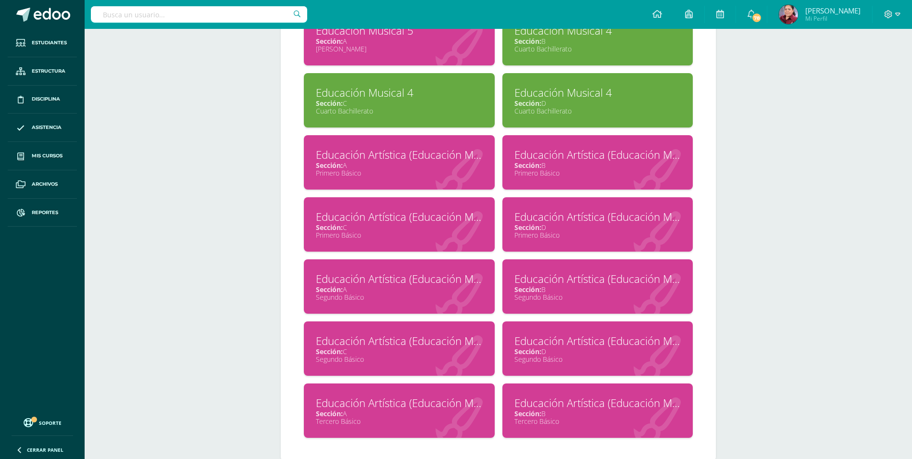
scroll to position [678, 0]
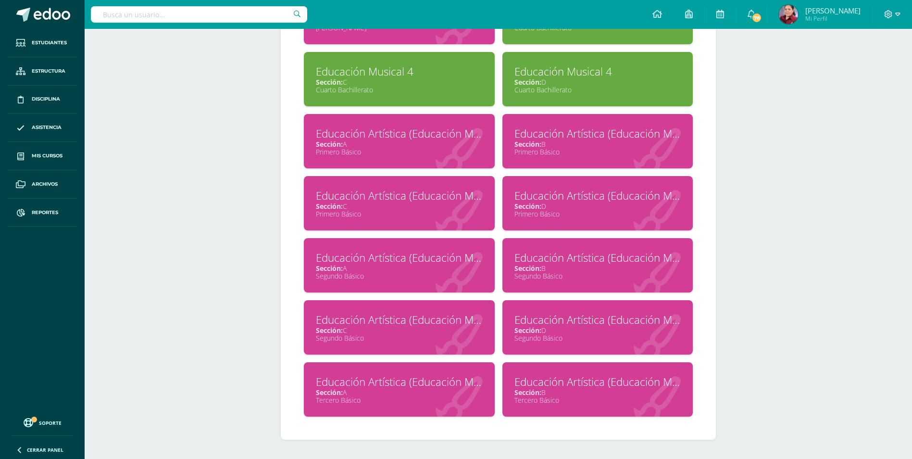
click at [381, 380] on div "Educación Artística (Educación Musical)" at bounding box center [399, 381] width 167 height 15
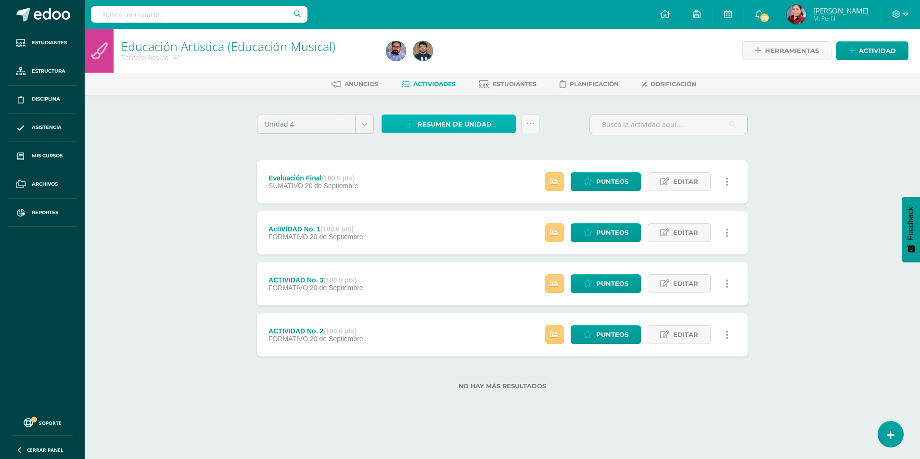
click at [474, 126] on span "Resumen de unidad" at bounding box center [455, 124] width 74 height 18
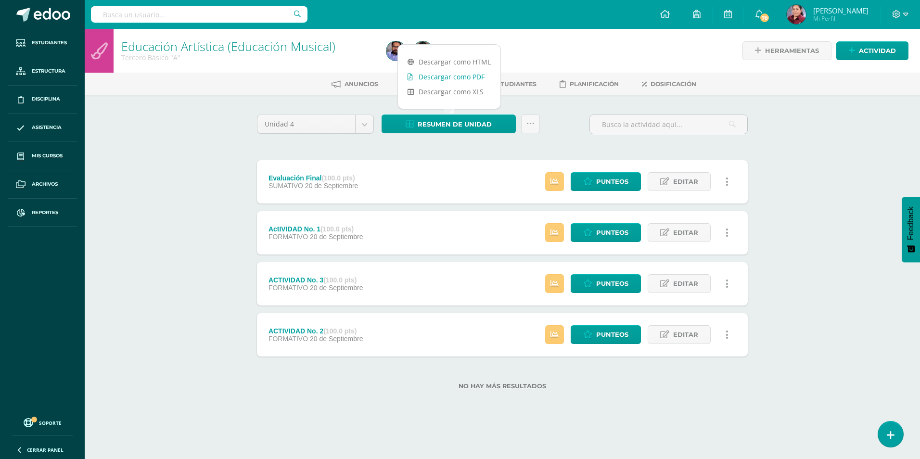
click at [439, 76] on link "Descargar como PDF" at bounding box center [449, 76] width 102 height 15
click at [364, 124] on body "Estudiantes Estructura Disciplina Asistencia Mis cursos Archivos Reportes Sopor…" at bounding box center [460, 210] width 920 height 420
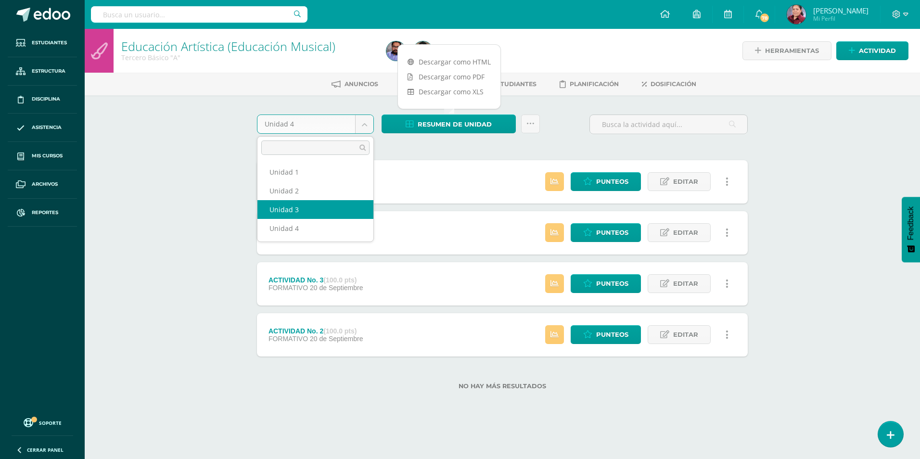
select select "Unidad 3"
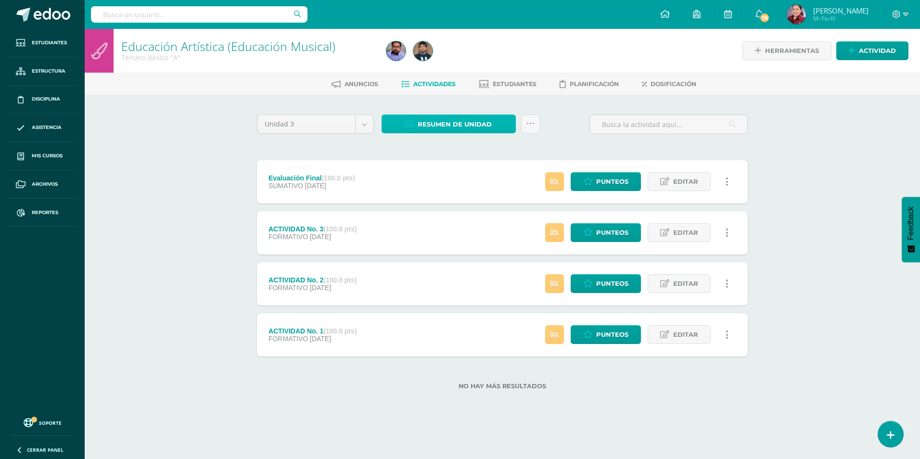
click at [475, 117] on span "Resumen de unidad" at bounding box center [455, 124] width 74 height 18
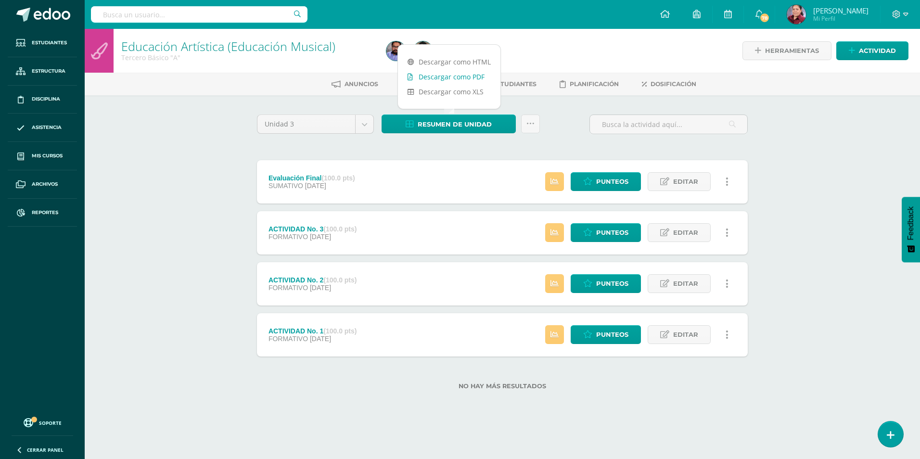
click at [440, 75] on link "Descargar como PDF" at bounding box center [449, 76] width 102 height 15
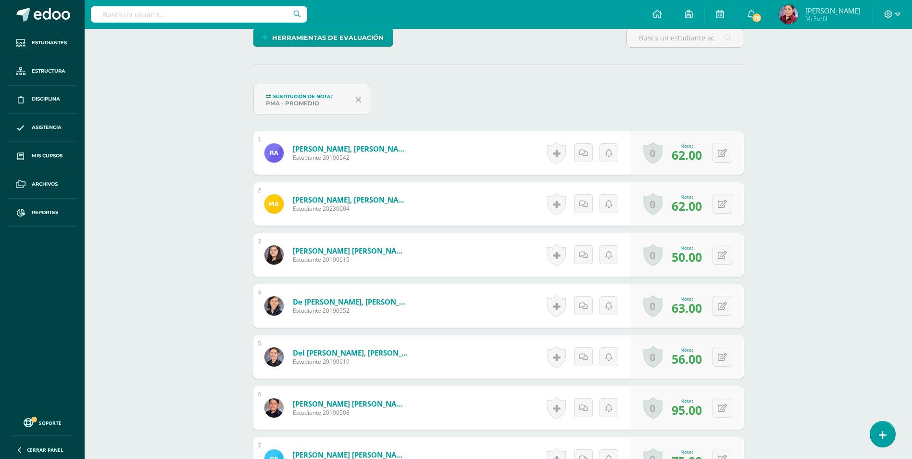
scroll to position [242, 0]
click at [724, 248] on button at bounding box center [723, 254] width 20 height 20
type input "83"
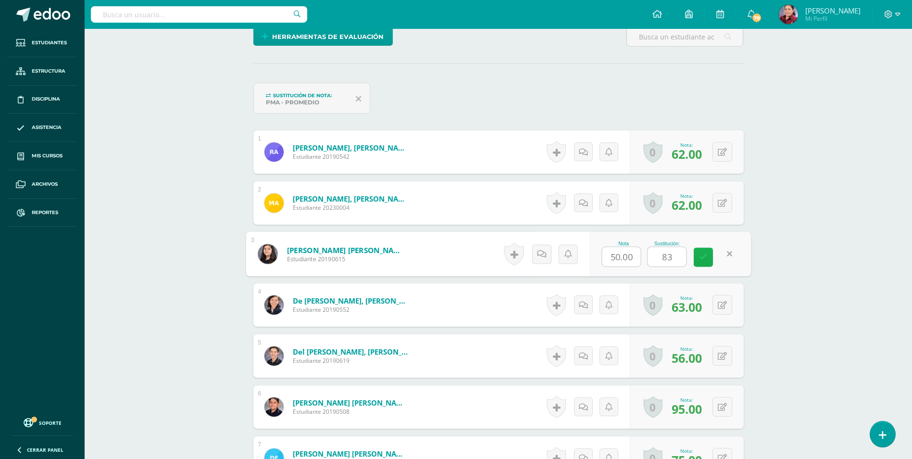
click at [702, 257] on icon at bounding box center [703, 257] width 9 height 8
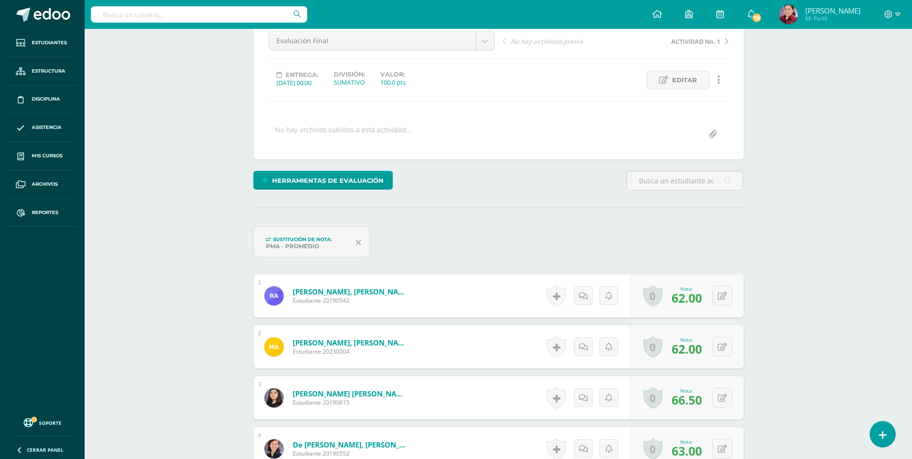
scroll to position [99, 0]
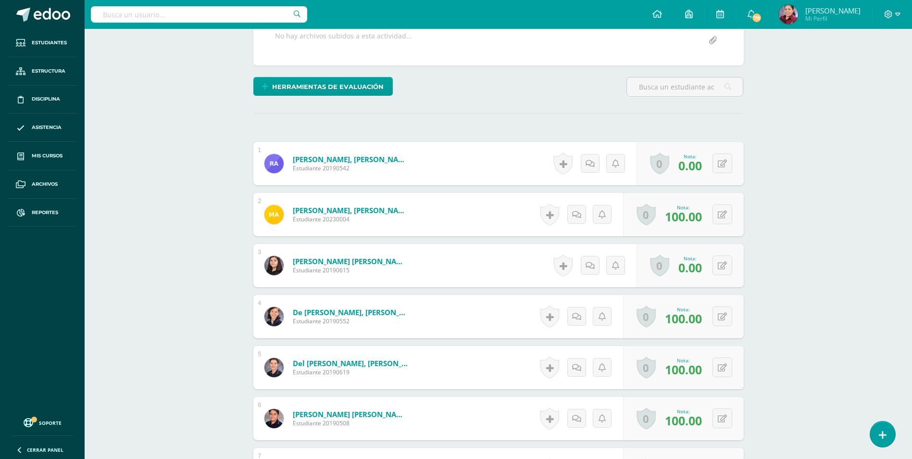
scroll to position [193, 0]
click at [726, 168] on button at bounding box center [723, 163] width 20 height 20
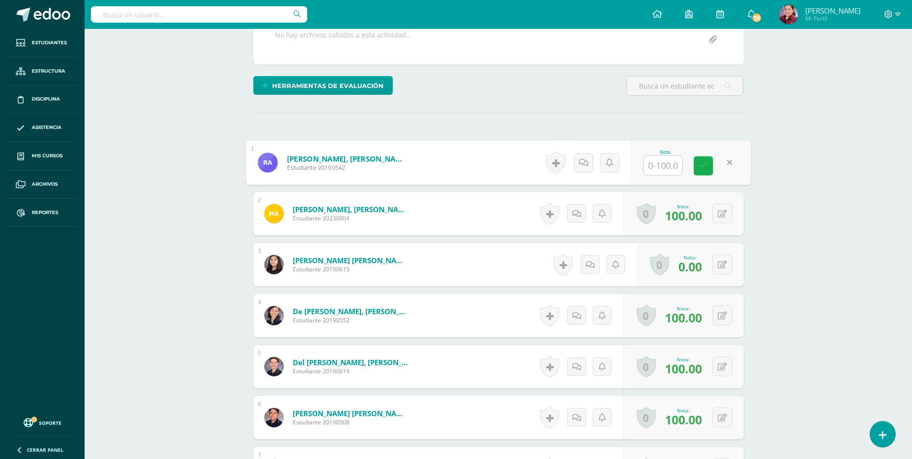
click at [699, 165] on icon at bounding box center [703, 166] width 9 height 8
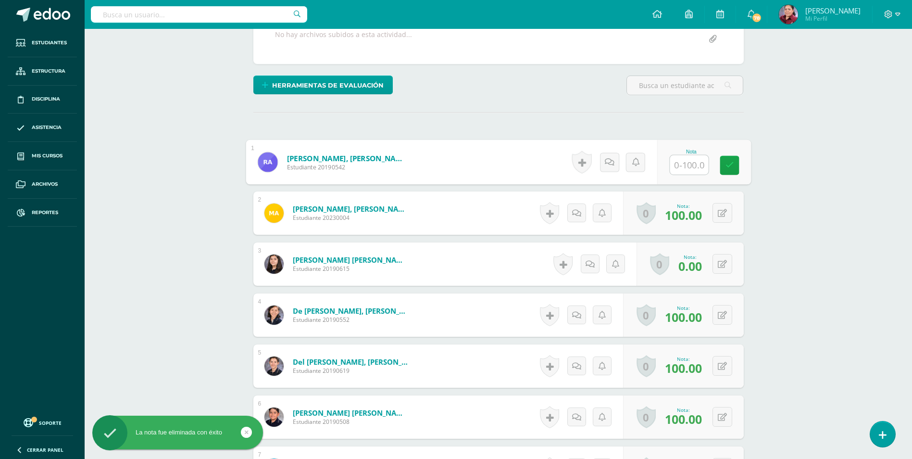
scroll to position [194, 0]
click at [733, 164] on icon at bounding box center [729, 165] width 9 height 8
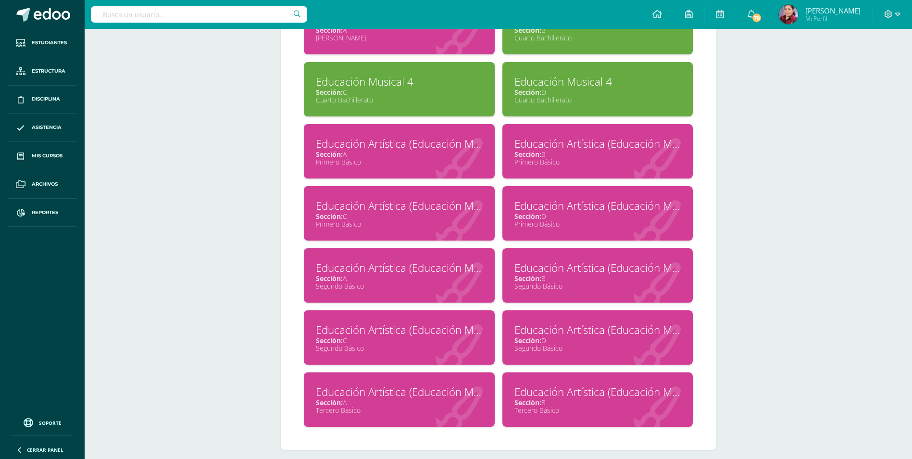
scroll to position [696, 0]
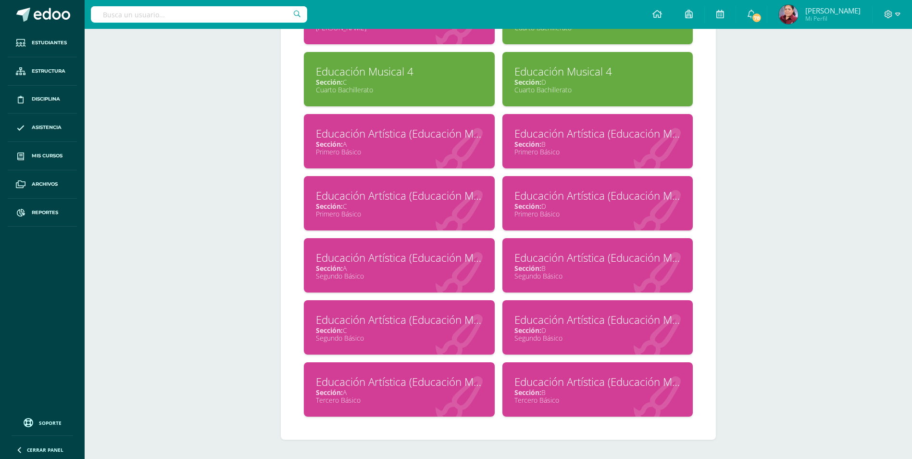
click at [545, 261] on div "Educación Artística (Educación Musical)" at bounding box center [598, 257] width 167 height 15
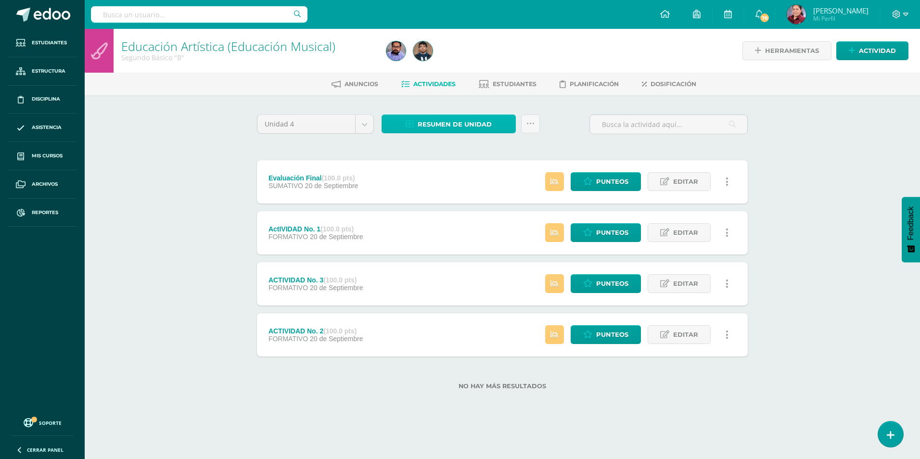
click at [467, 129] on span "Resumen de unidad" at bounding box center [455, 124] width 74 height 18
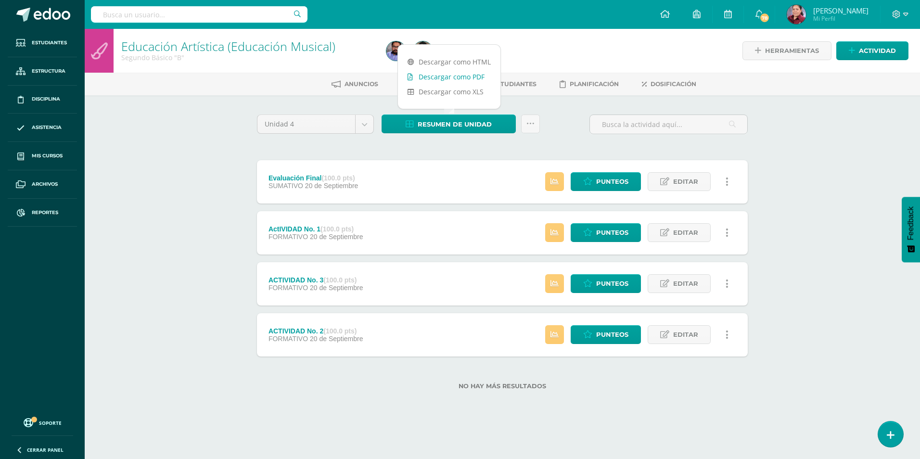
click at [471, 74] on link "Descargar como PDF" at bounding box center [449, 76] width 102 height 15
click at [363, 125] on body "Estudiantes Estructura Disciplina Asistencia Mis cursos Archivos Reportes Sopor…" at bounding box center [460, 210] width 920 height 420
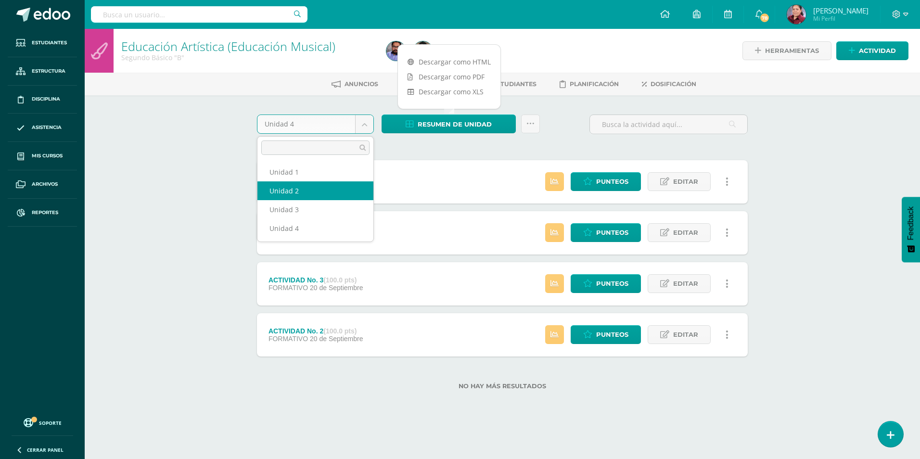
select select "Unidad 2"
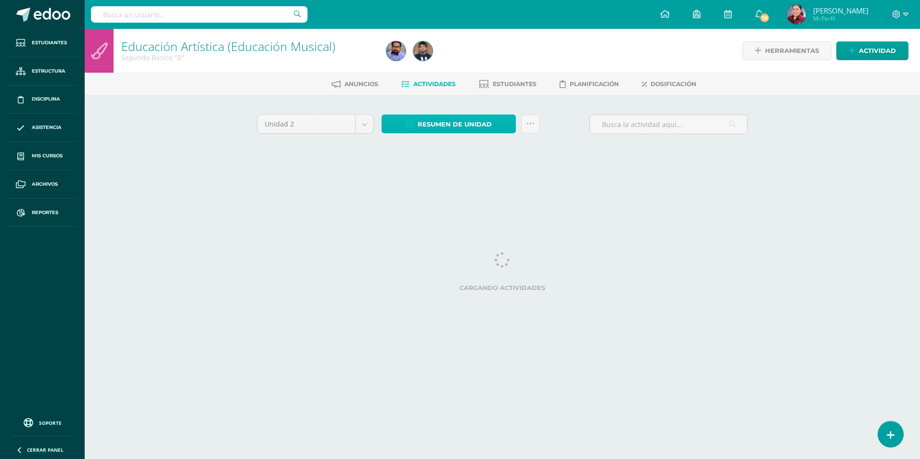
click at [448, 124] on span "Resumen de unidad" at bounding box center [455, 124] width 74 height 18
click at [447, 126] on span "Resumen de unidad" at bounding box center [455, 124] width 74 height 18
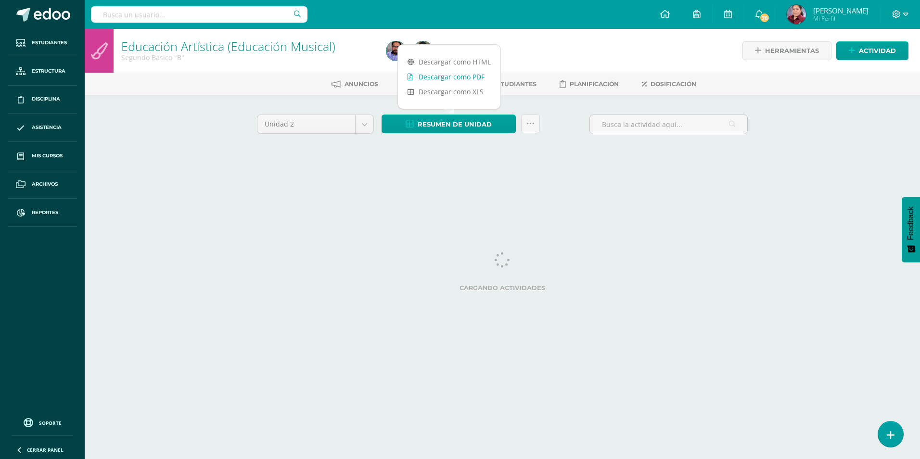
click at [444, 77] on link "Descargar como PDF" at bounding box center [449, 76] width 102 height 15
click at [370, 122] on body "Estudiantes Estructura Disciplina Asistencia Mis cursos Archivos Reportes Sopor…" at bounding box center [460, 89] width 920 height 179
select select "Unidad 3"
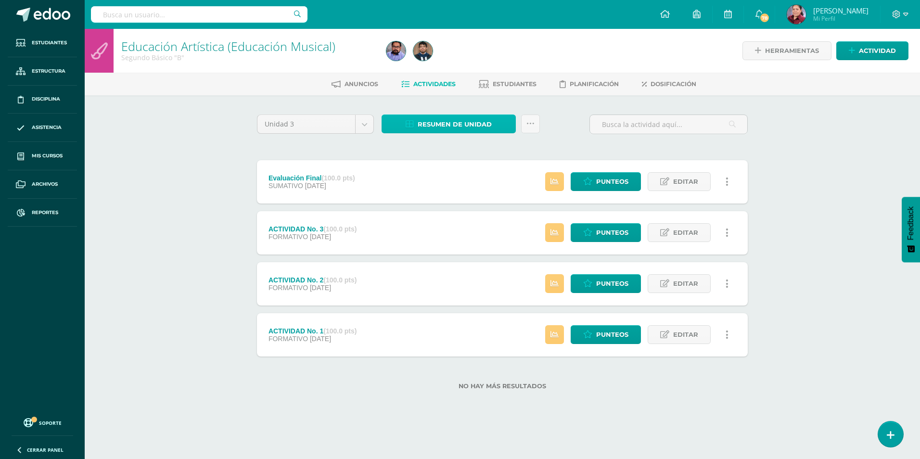
click at [455, 120] on span "Resumen de unidad" at bounding box center [455, 124] width 74 height 18
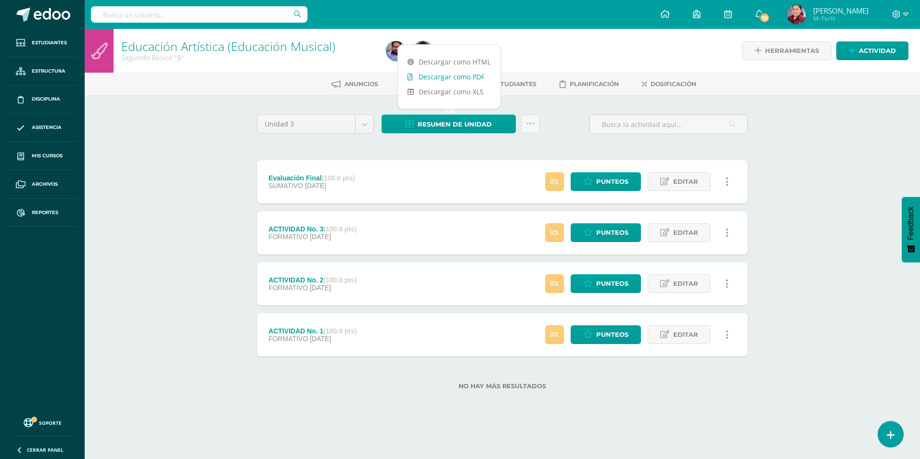
click at [446, 78] on link "Descargar como PDF" at bounding box center [449, 76] width 102 height 15
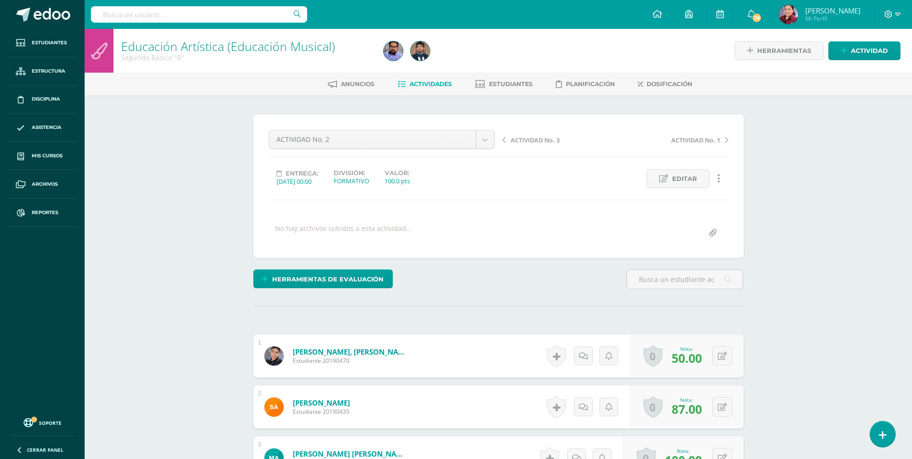
scroll to position [0, 0]
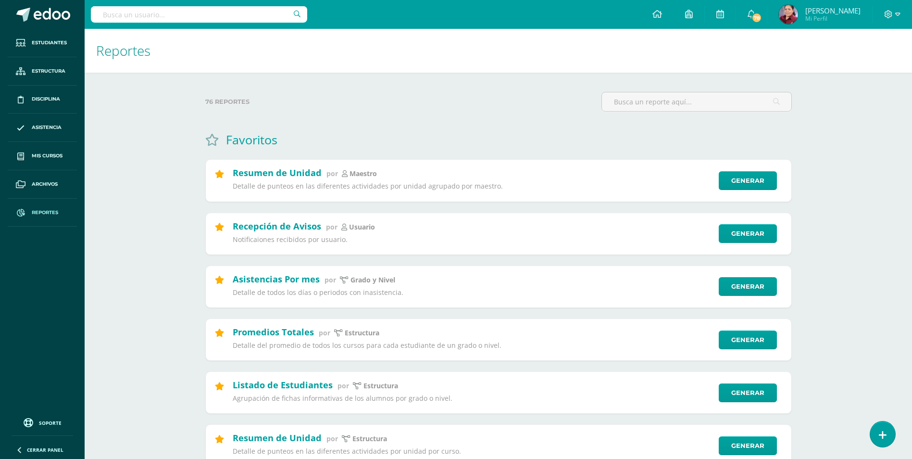
click at [163, 15] on input "text" at bounding box center [199, 14] width 216 height 16
click at [747, 233] on link "Generar" at bounding box center [752, 233] width 59 height 19
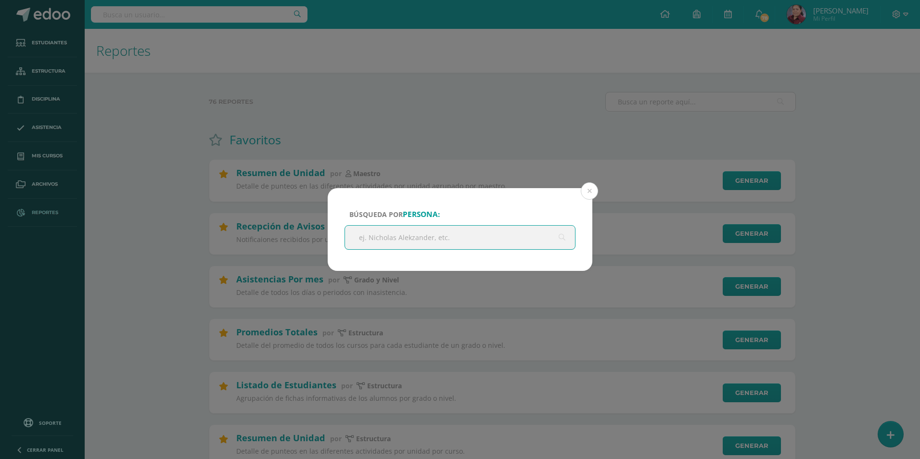
click at [452, 237] on input "text" at bounding box center [460, 238] width 230 height 24
type input "Castillo Prera"
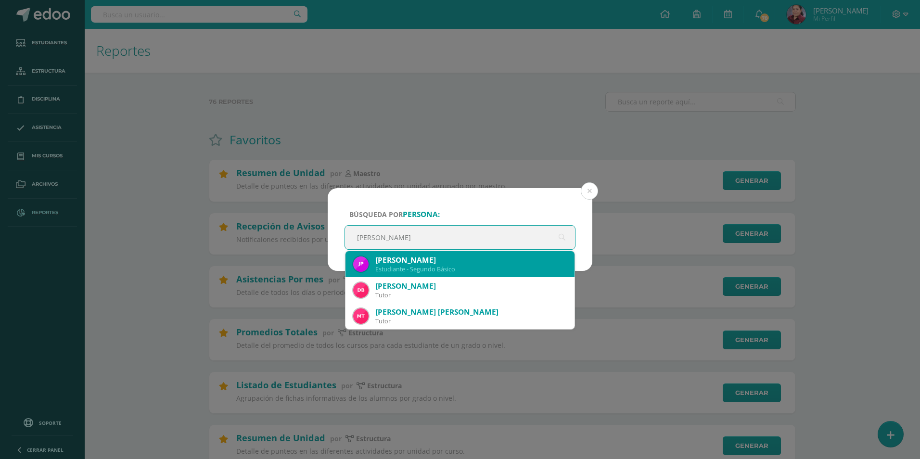
click at [453, 255] on div "Juan Fernando Castillo Prera" at bounding box center [470, 260] width 191 height 10
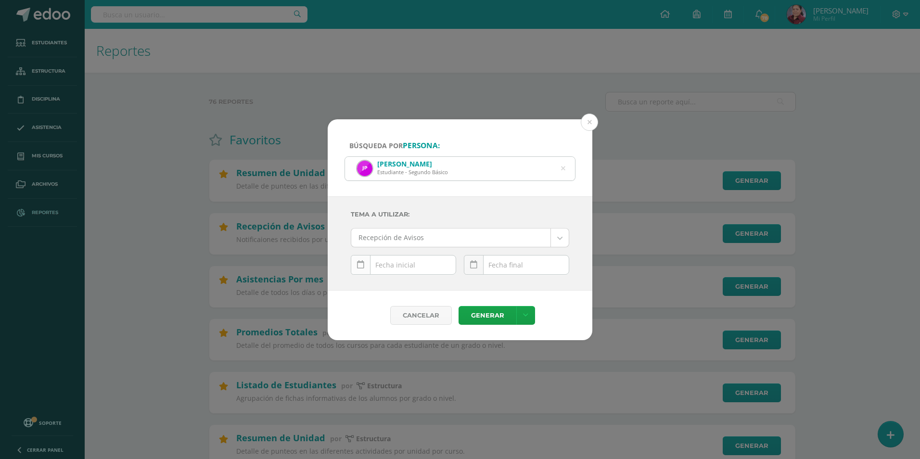
click at [363, 266] on icon at bounding box center [360, 265] width 7 height 8
click at [366, 239] on td at bounding box center [361, 242] width 20 height 19
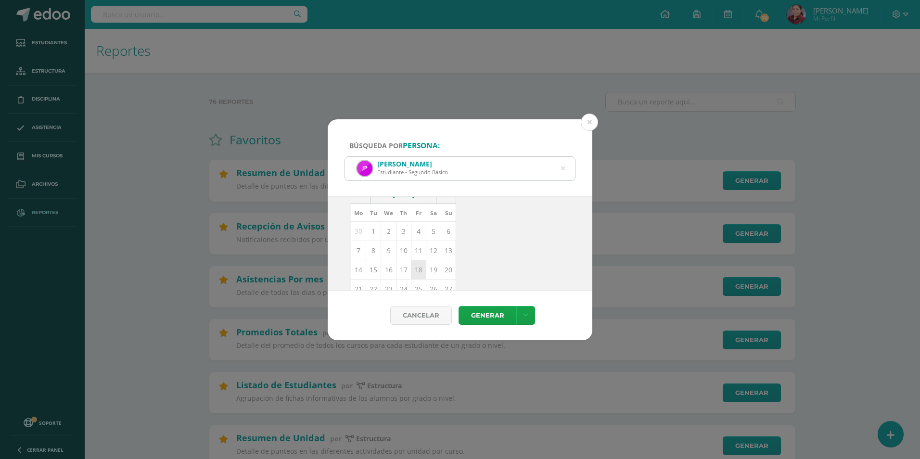
scroll to position [140, 0]
click at [384, 262] on td "30" at bounding box center [388, 259] width 15 height 19
type input "2025-07-30"
click at [469, 262] on link at bounding box center [474, 265] width 20 height 20
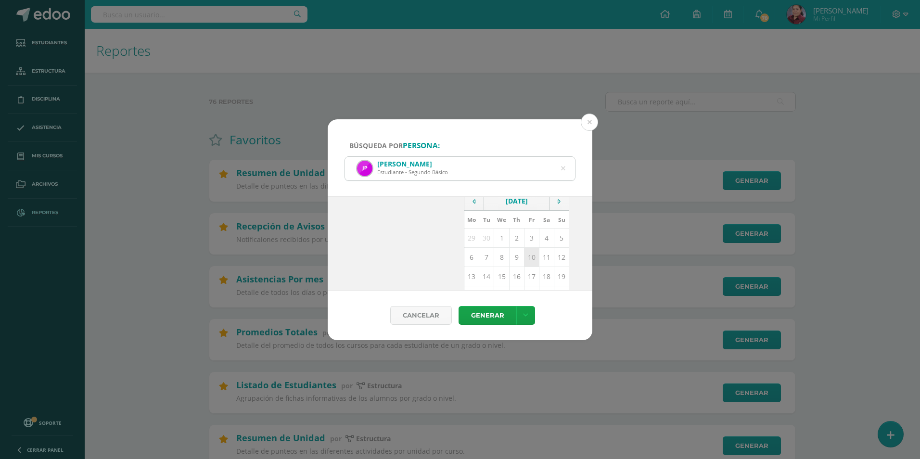
scroll to position [96, 0]
click at [494, 245] on td "8" at bounding box center [501, 245] width 15 height 19
click at [474, 261] on icon at bounding box center [473, 265] width 7 height 8
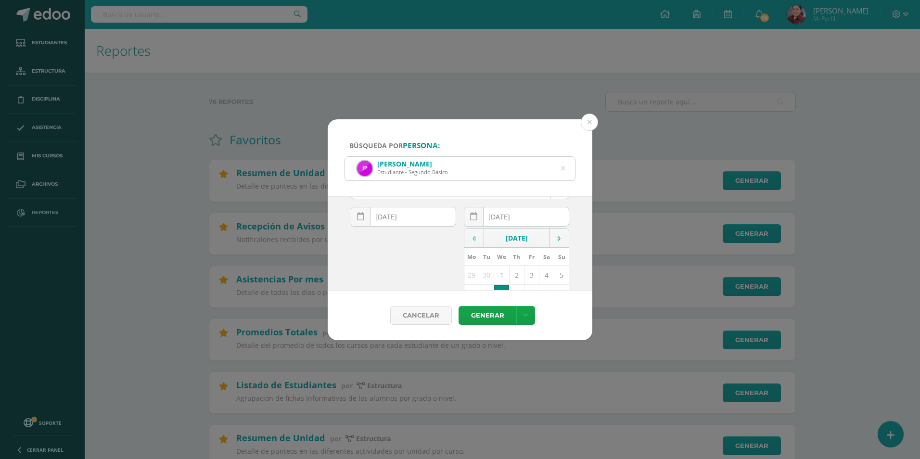
click at [472, 238] on td at bounding box center [474, 237] width 20 height 19
click at [511, 205] on td "7" at bounding box center [516, 201] width 15 height 19
type input "2025-08-07"
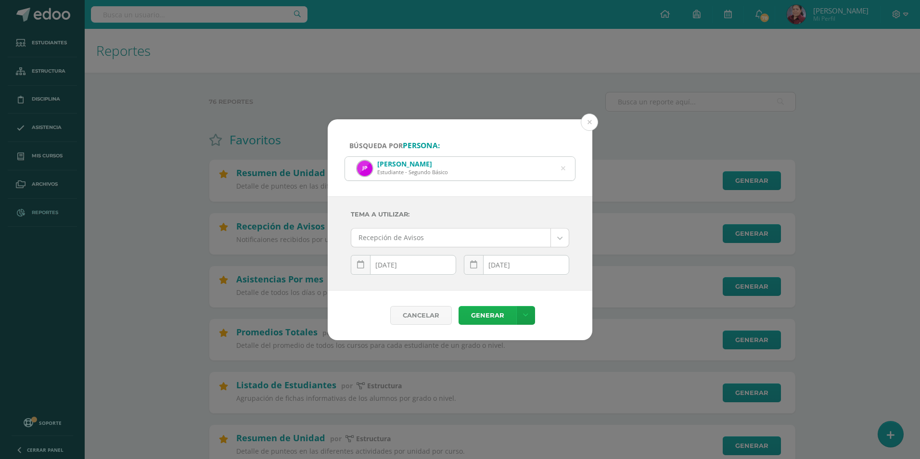
scroll to position [0, 0]
click at [529, 315] on link at bounding box center [525, 315] width 19 height 19
click at [522, 269] on link "Descargar como PDF" at bounding box center [525, 268] width 102 height 15
click at [400, 270] on div "2025-07-30 July, 2025 Mo Tu We Th Fr Sa Su 30 1 2 3 4 5 6 7 8 9 10 11 12 13 14 …" at bounding box center [403, 268] width 105 height 27
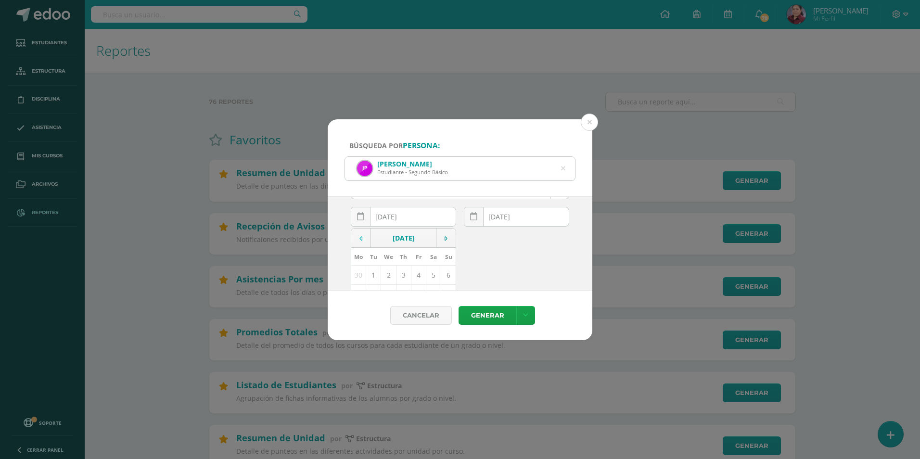
click at [362, 233] on td at bounding box center [361, 237] width 20 height 19
click at [441, 227] on td "1" at bounding box center [448, 226] width 15 height 19
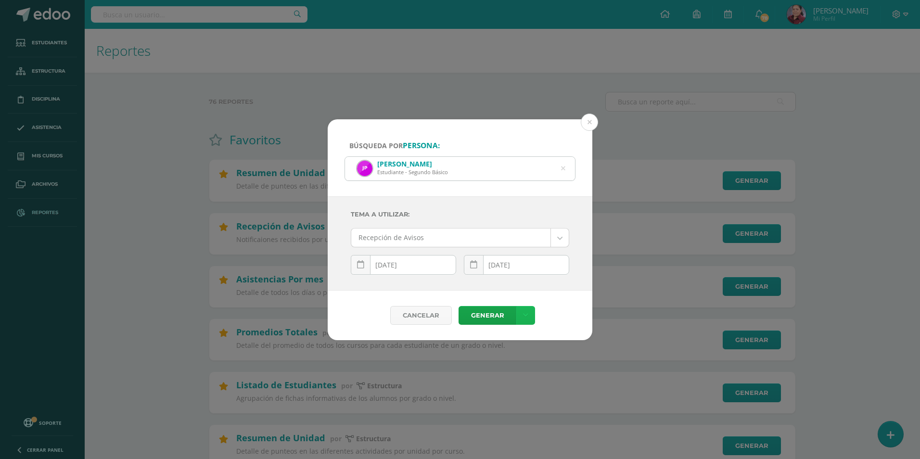
click at [527, 313] on link at bounding box center [525, 315] width 19 height 19
click at [511, 265] on link "Descargar como PDF" at bounding box center [525, 268] width 102 height 15
click at [425, 270] on div "2025-06-01 June, 2025 Mo Tu We Th Fr Sa Su 26 27 28 29 30 31 1 2 3 4 5 6 7 8 9 …" at bounding box center [403, 268] width 105 height 27
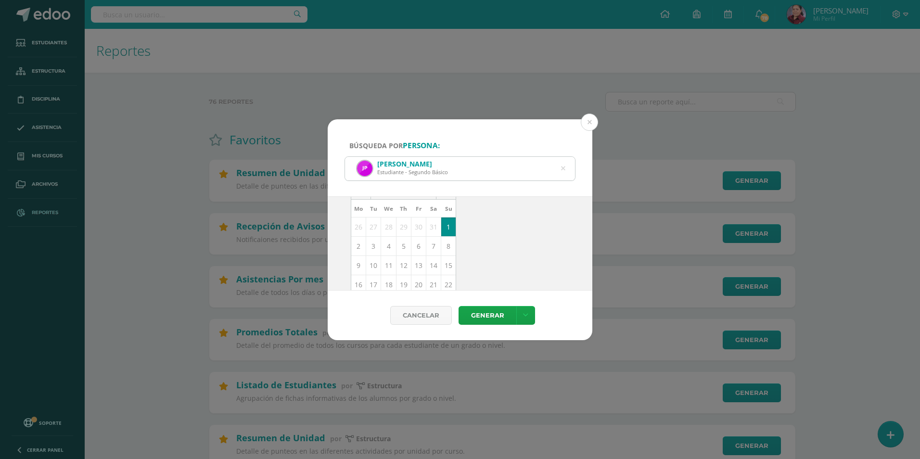
scroll to position [48, 0]
click at [362, 236] on td at bounding box center [361, 237] width 20 height 19
click at [470, 218] on icon at bounding box center [473, 217] width 7 height 8
click at [399, 278] on td "1" at bounding box center [403, 278] width 15 height 19
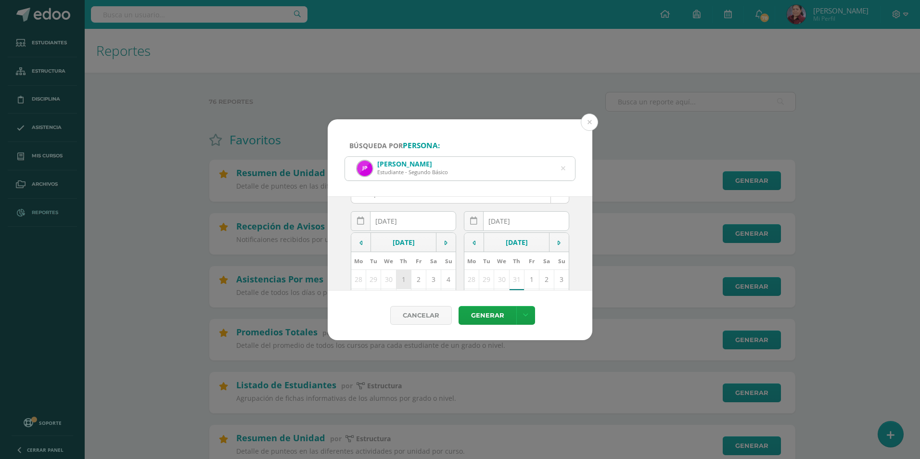
type input "2025-05-01"
click at [549, 240] on td at bounding box center [559, 242] width 20 height 19
click at [542, 238] on td "27" at bounding box center [546, 240] width 15 height 19
type input "2025-09-27"
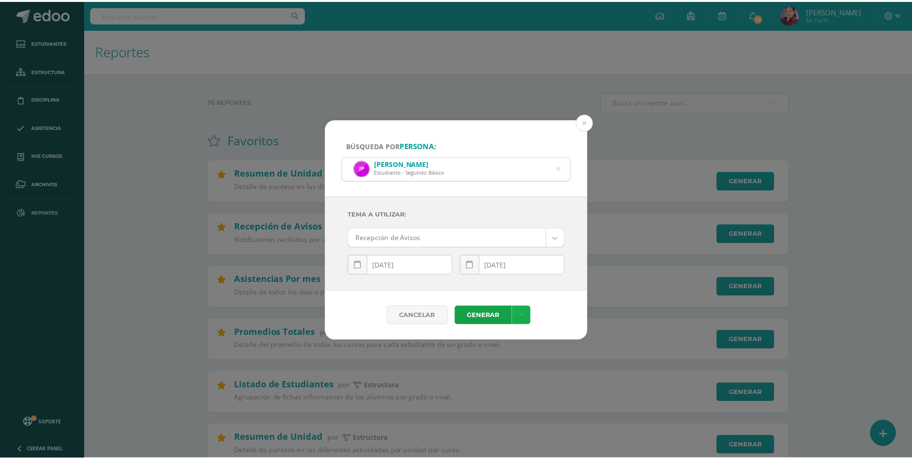
scroll to position [0, 0]
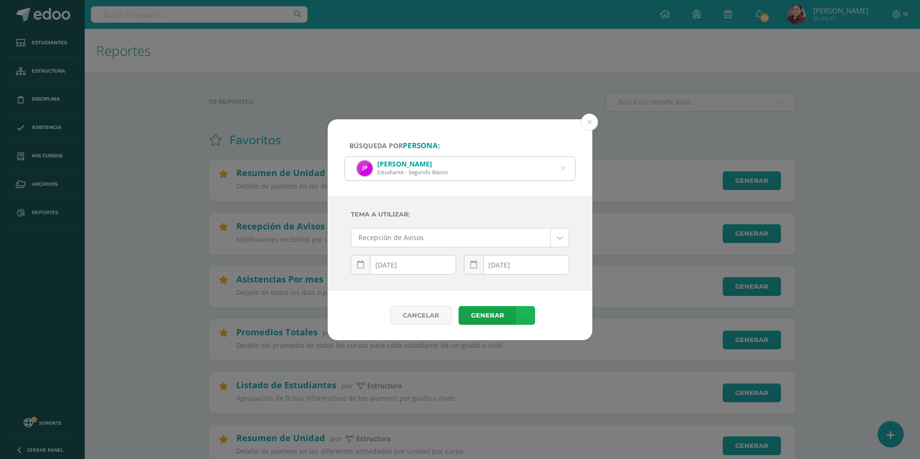
click at [517, 314] on link at bounding box center [525, 315] width 19 height 19
click at [514, 270] on link "Descargar como PDF" at bounding box center [525, 268] width 102 height 15
click at [588, 116] on button at bounding box center [589, 122] width 17 height 17
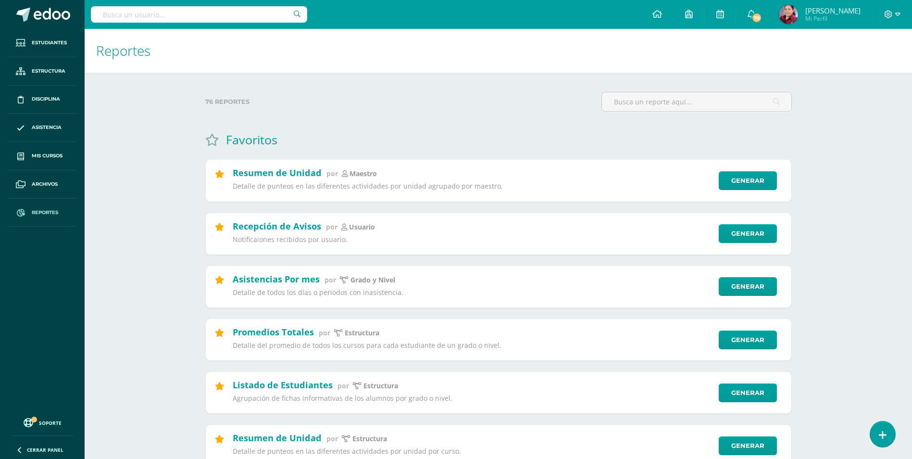
click at [152, 2] on div at bounding box center [199, 14] width 216 height 29
click at [154, 14] on input "text" at bounding box center [199, 14] width 216 height 16
type input "Juan fernando Castillo"
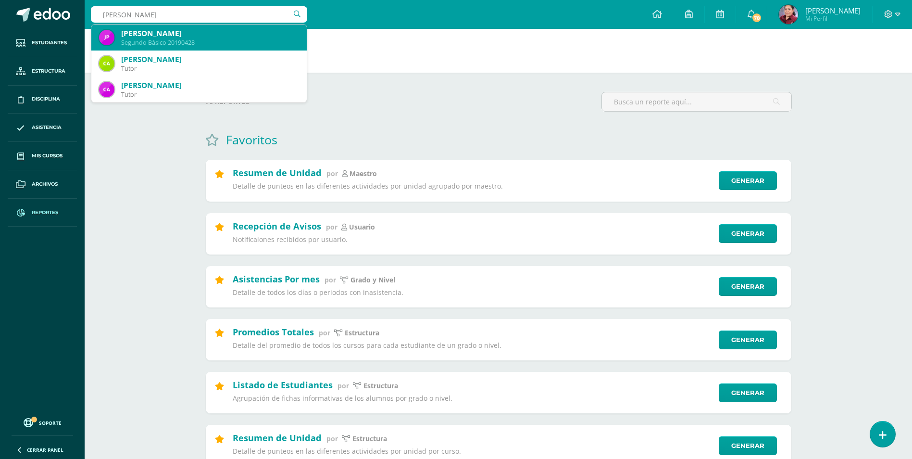
click at [205, 45] on div "Segundo Básico 20190428" at bounding box center [210, 42] width 178 height 8
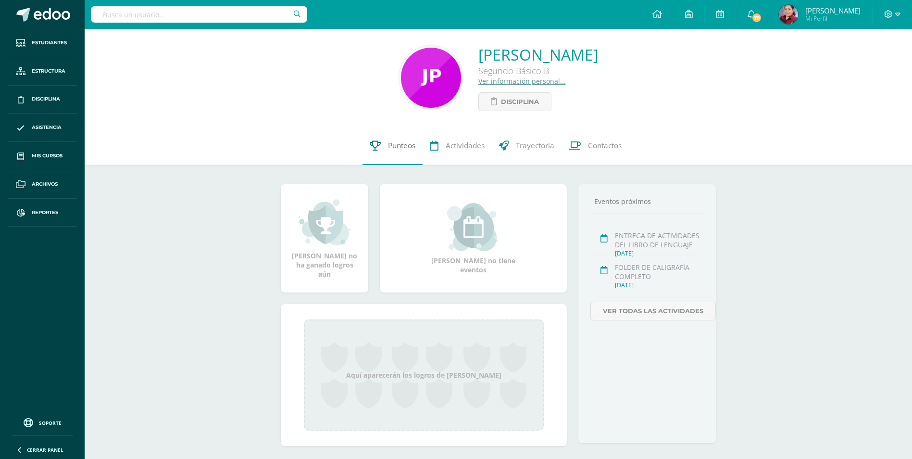
click at [398, 139] on link "Punteos" at bounding box center [393, 146] width 60 height 38
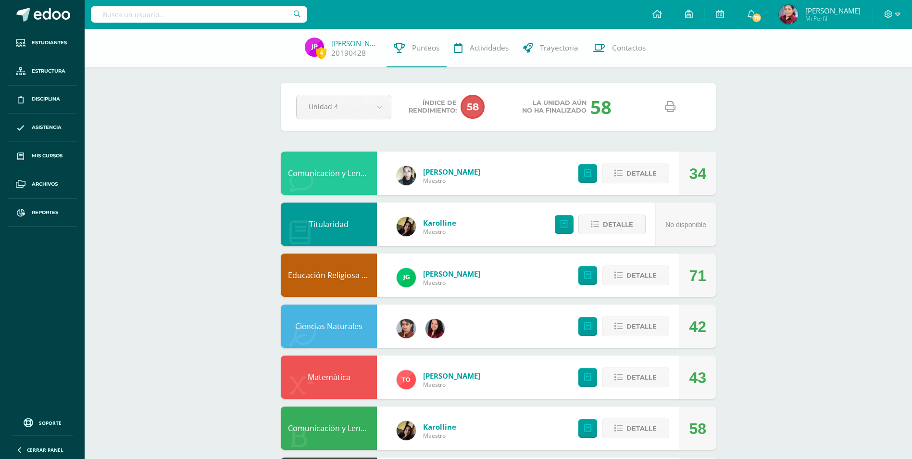
click at [671, 108] on icon at bounding box center [670, 106] width 11 height 11
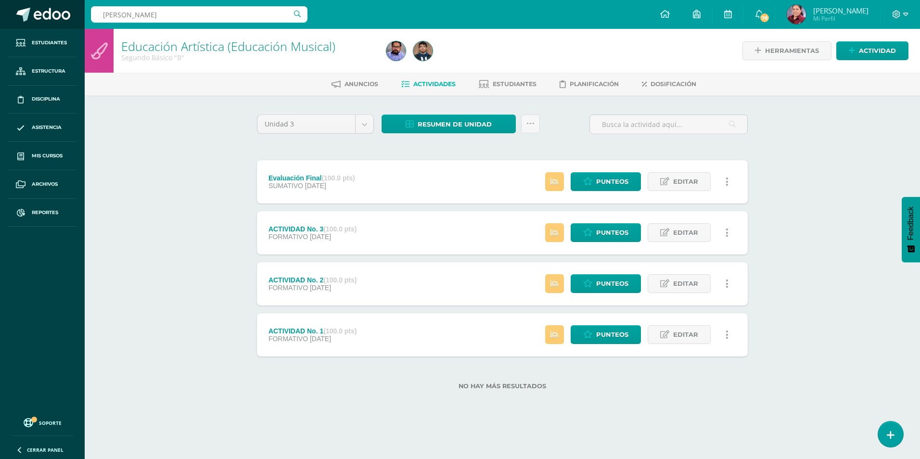
drag, startPoint x: 162, startPoint y: 15, endPoint x: 82, endPoint y: 19, distance: 80.4
click at [82, 19] on body "Estudiantes Estructura Disciplina Asistencia Mis cursos Archivos Reportes Sopor…" at bounding box center [460, 210] width 920 height 420
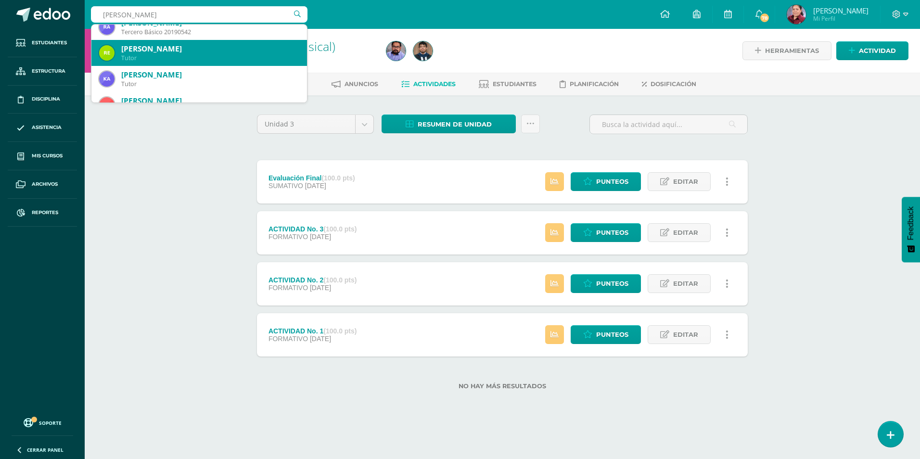
scroll to position [144, 0]
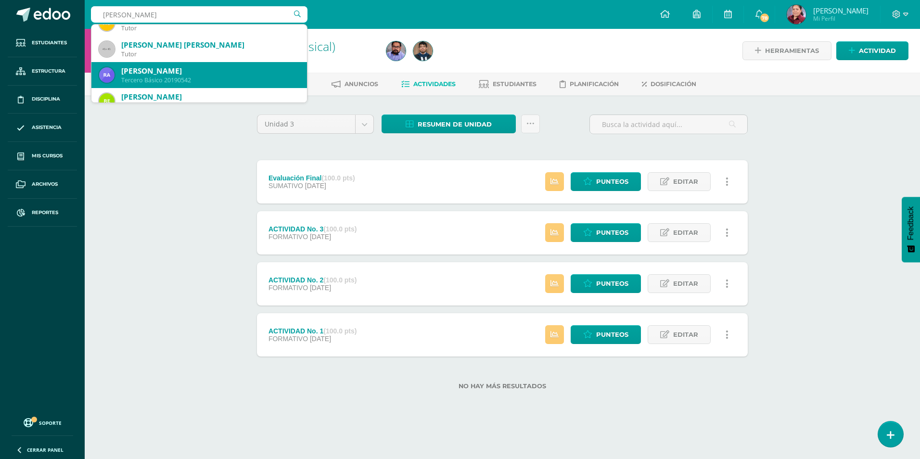
click at [175, 73] on div "René Alejandro Aguilar Contreras" at bounding box center [210, 71] width 178 height 10
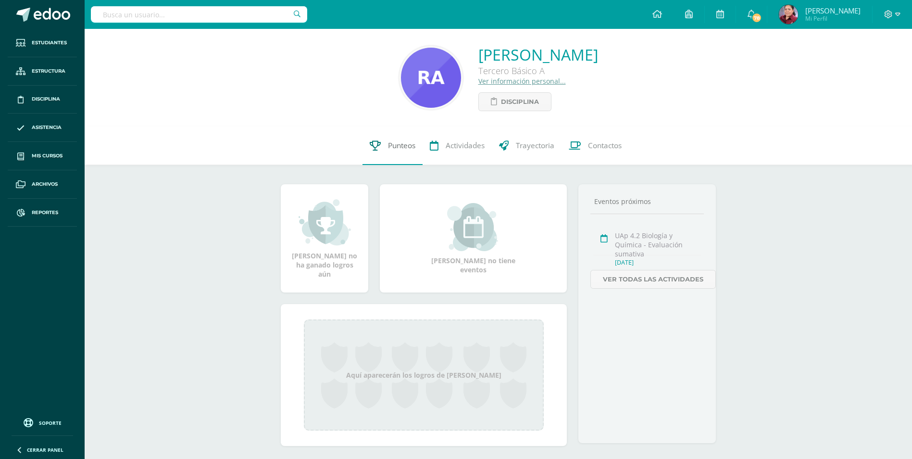
click at [400, 144] on span "Punteos" at bounding box center [401, 145] width 27 height 10
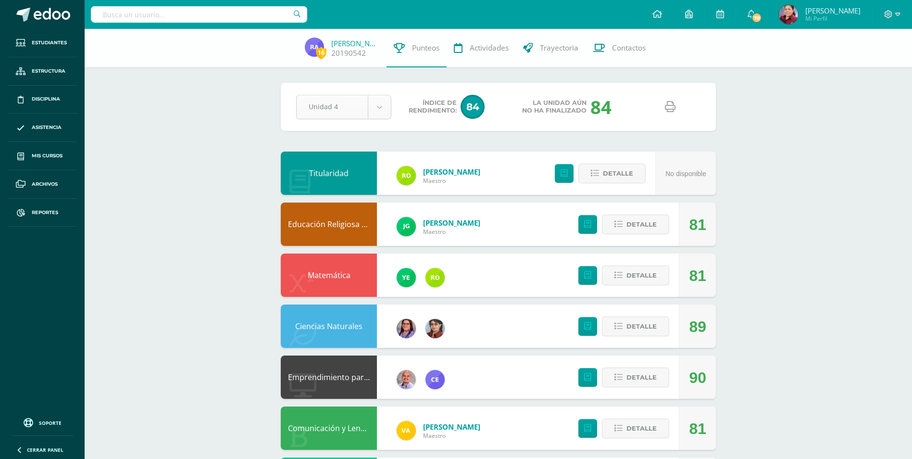
click at [381, 108] on body "Estudiantes Estructura Disciplina Asistencia Mis cursos Archivos Reportes Sopor…" at bounding box center [456, 464] width 912 height 928
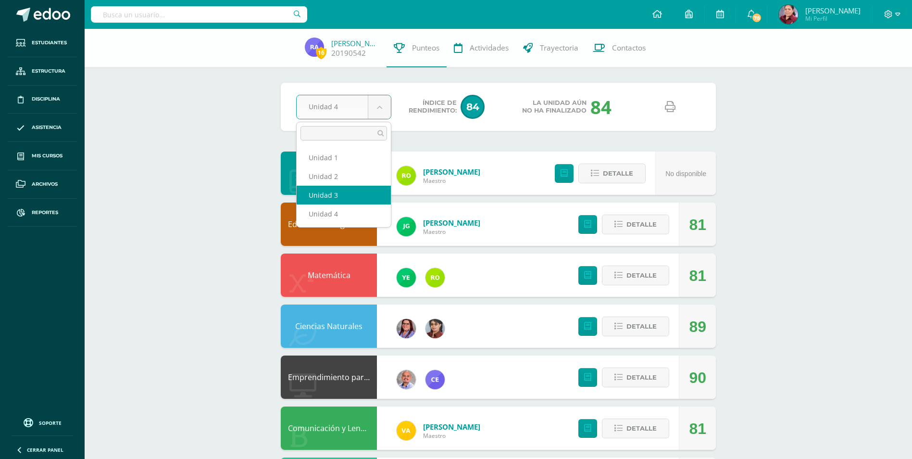
select select "Unidad 3"
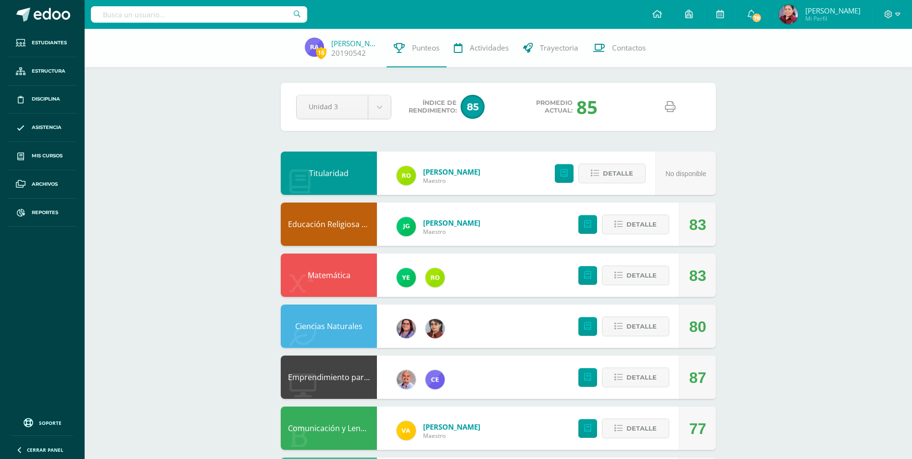
click at [667, 106] on icon at bounding box center [670, 106] width 11 height 11
